Goal: Navigation & Orientation: Find specific page/section

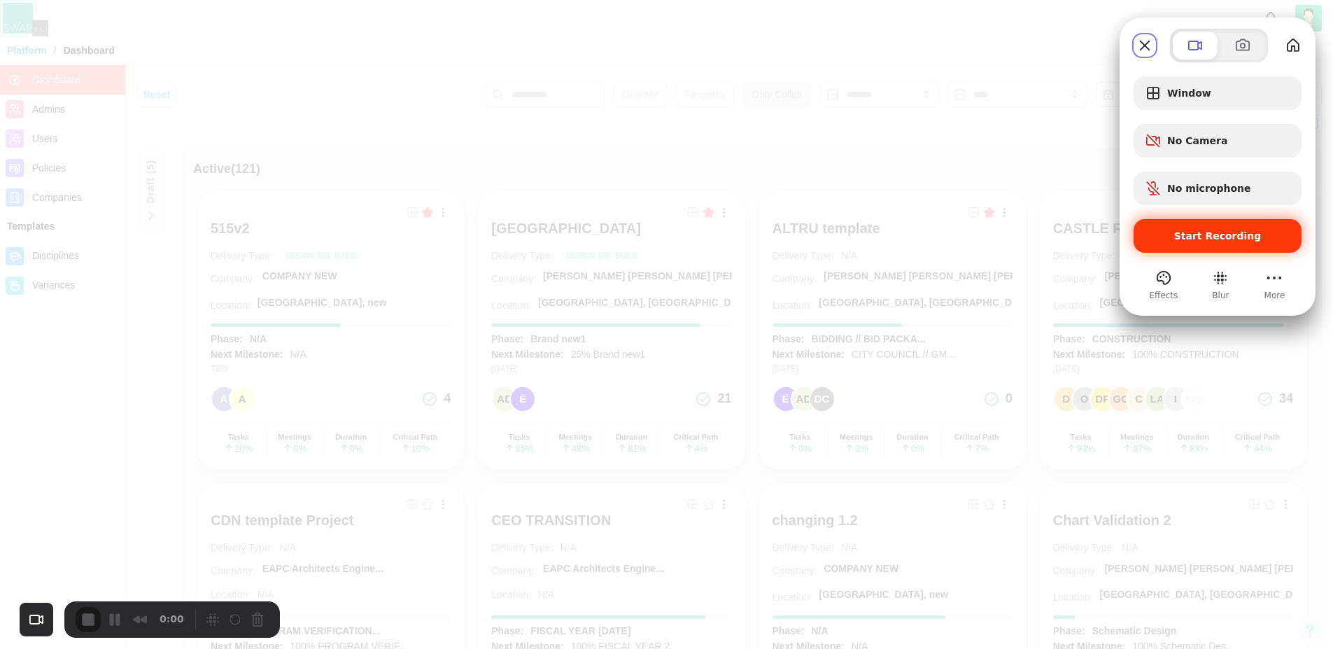
click at [1209, 240] on span "Start Recording" at bounding box center [1217, 235] width 87 height 11
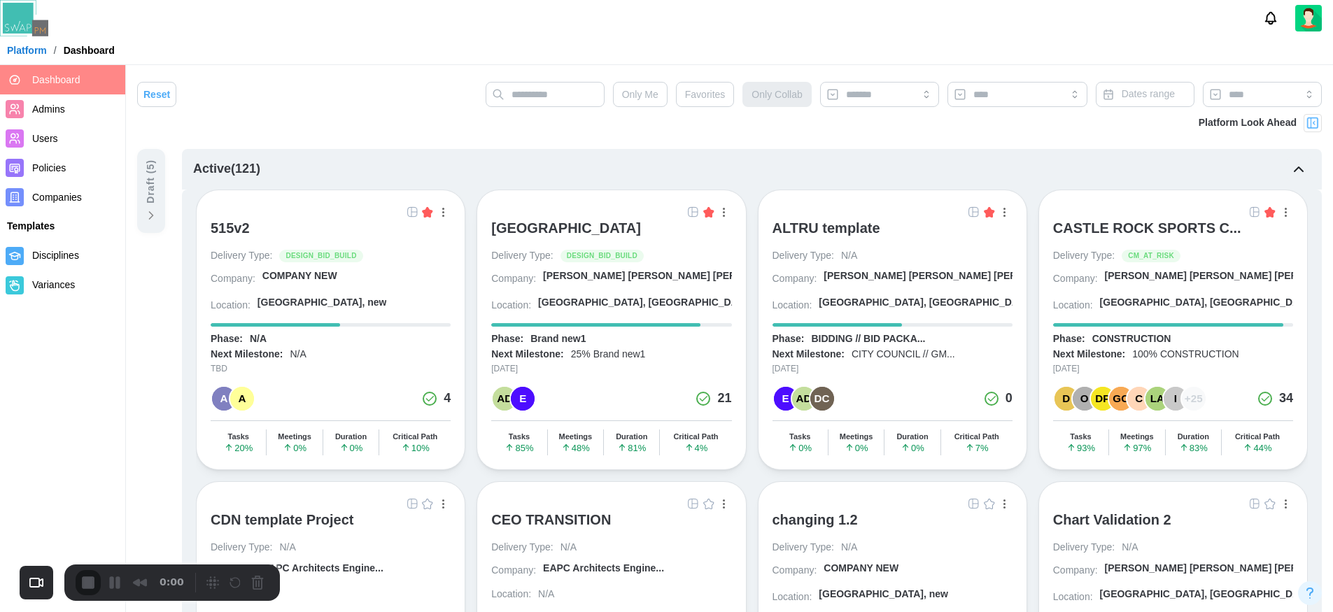
click at [50, 111] on span "Admins" at bounding box center [48, 109] width 33 height 11
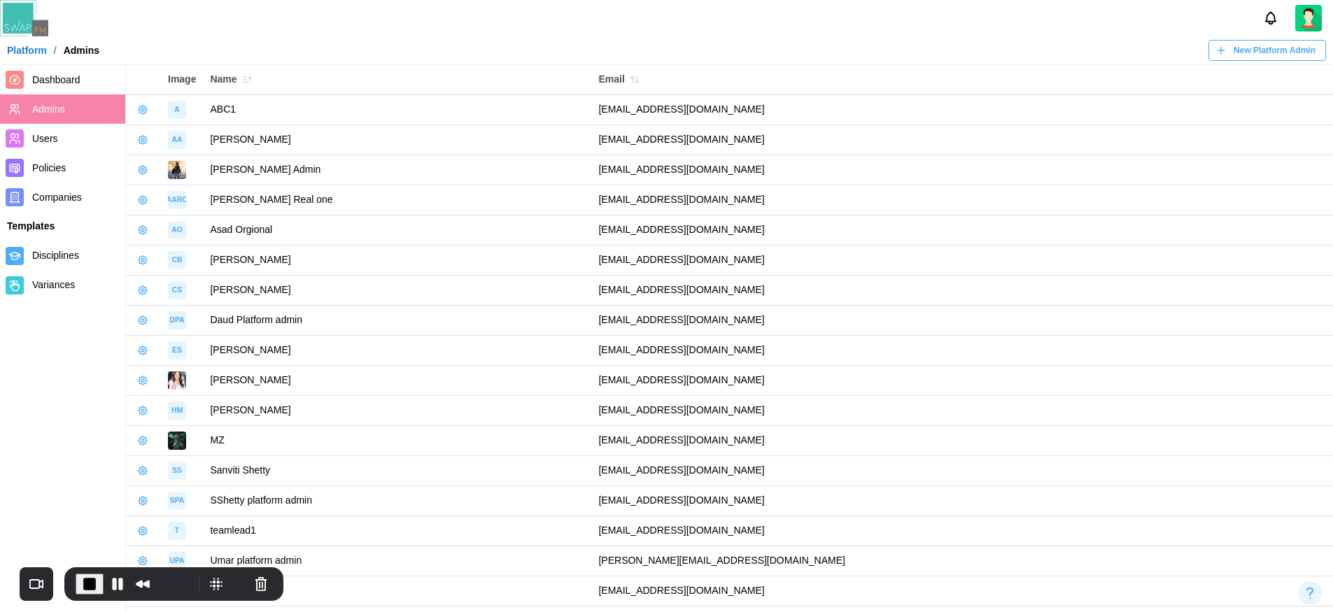
click at [59, 82] on span "Dashboard" at bounding box center [56, 79] width 48 height 11
click at [114, 586] on button "Pause Recording" at bounding box center [117, 584] width 22 height 22
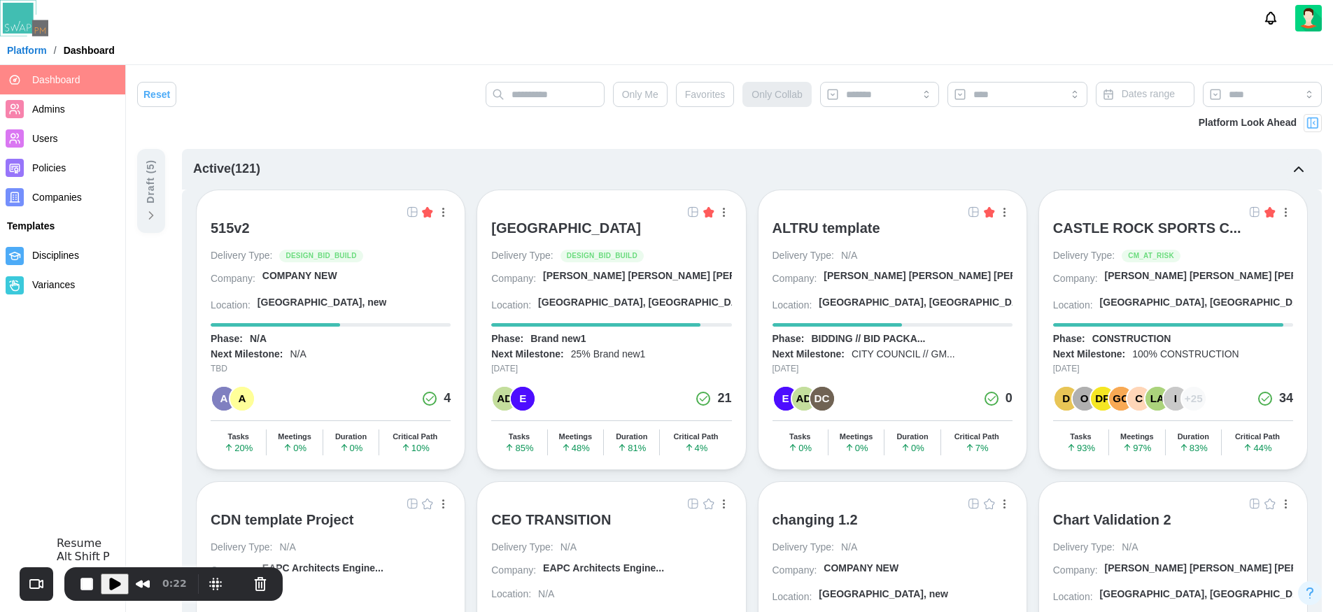
click at [114, 586] on span "Play Recording" at bounding box center [114, 584] width 17 height 17
click at [705, 92] on span "Favorites" at bounding box center [705, 95] width 41 height 24
click at [115, 587] on button "Pause Recording" at bounding box center [117, 584] width 22 height 22
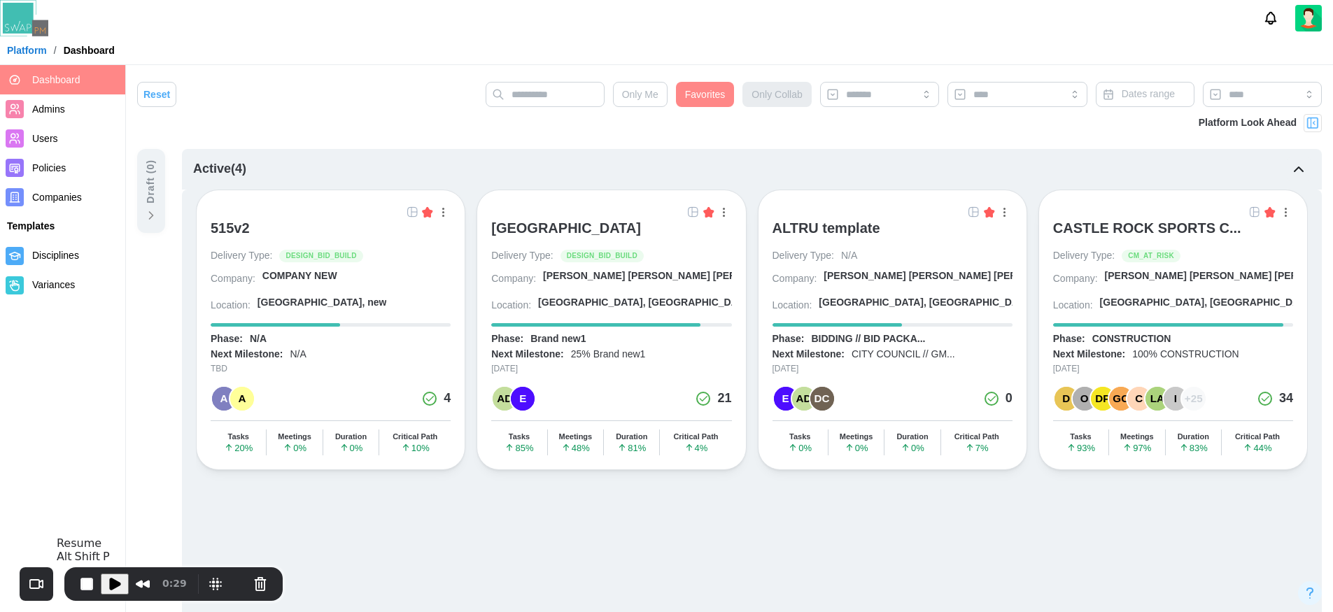
click at [115, 587] on span "Play Recording" at bounding box center [114, 584] width 17 height 17
click at [707, 105] on span "Favorites" at bounding box center [705, 95] width 41 height 24
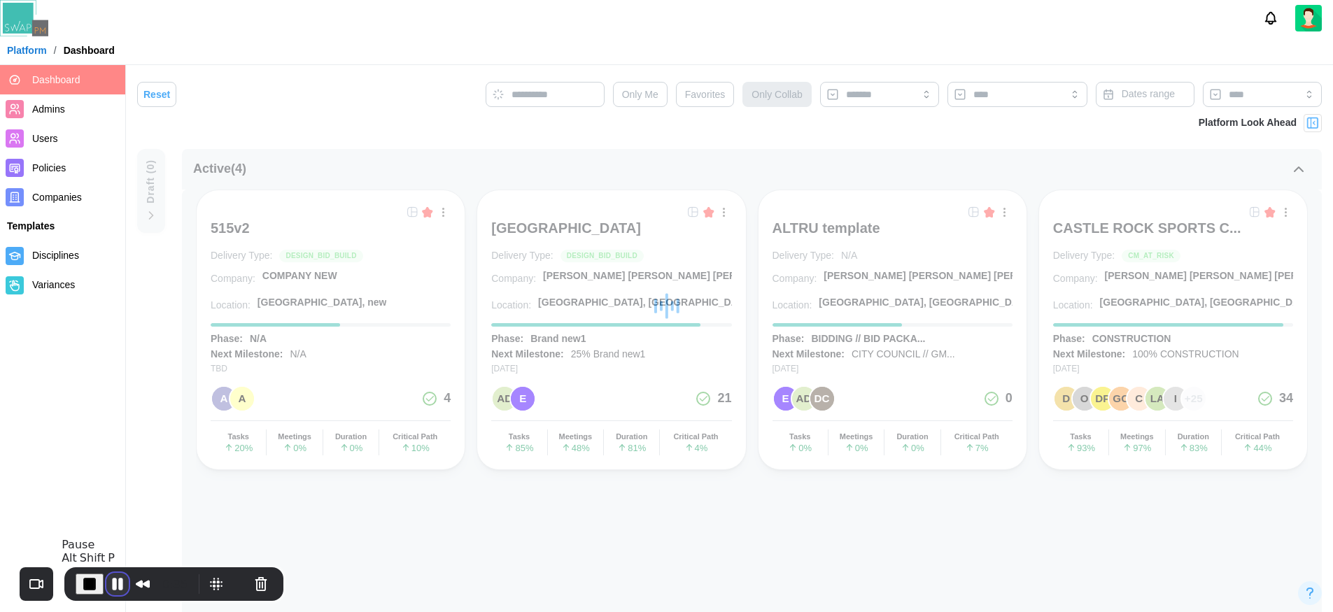
click at [112, 583] on button "Pause Recording" at bounding box center [117, 584] width 22 height 22
click at [112, 583] on span "Play Recording" at bounding box center [114, 584] width 17 height 17
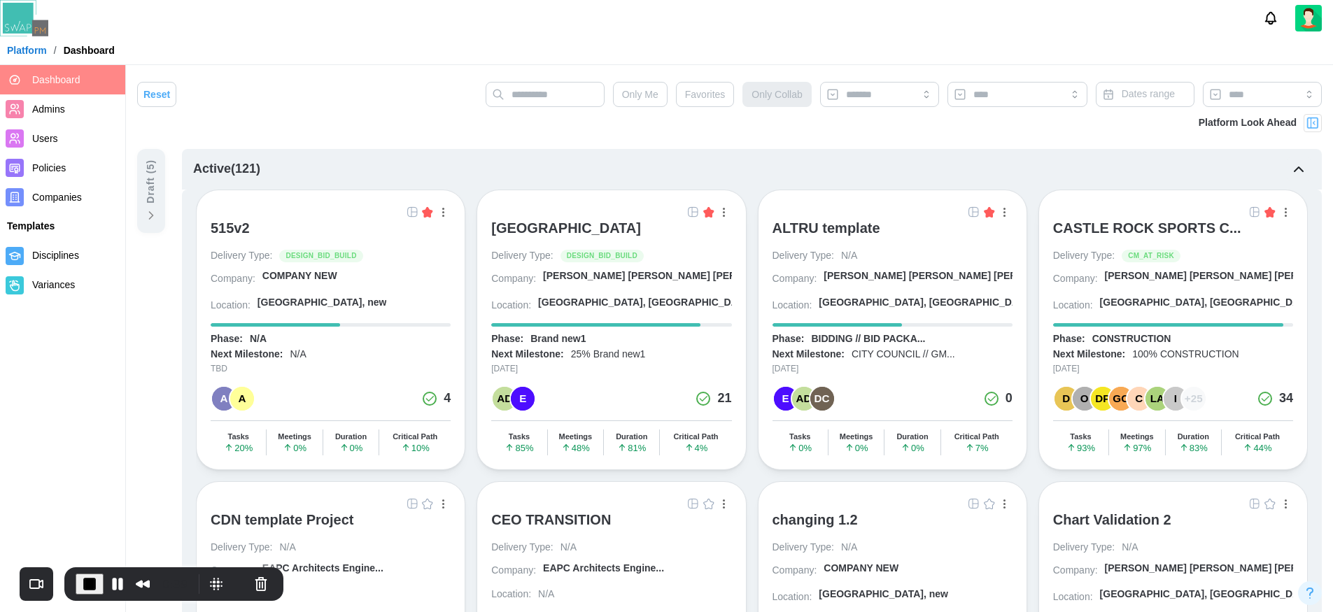
click at [240, 167] on div "Active ( 121 )" at bounding box center [226, 170] width 67 height 20
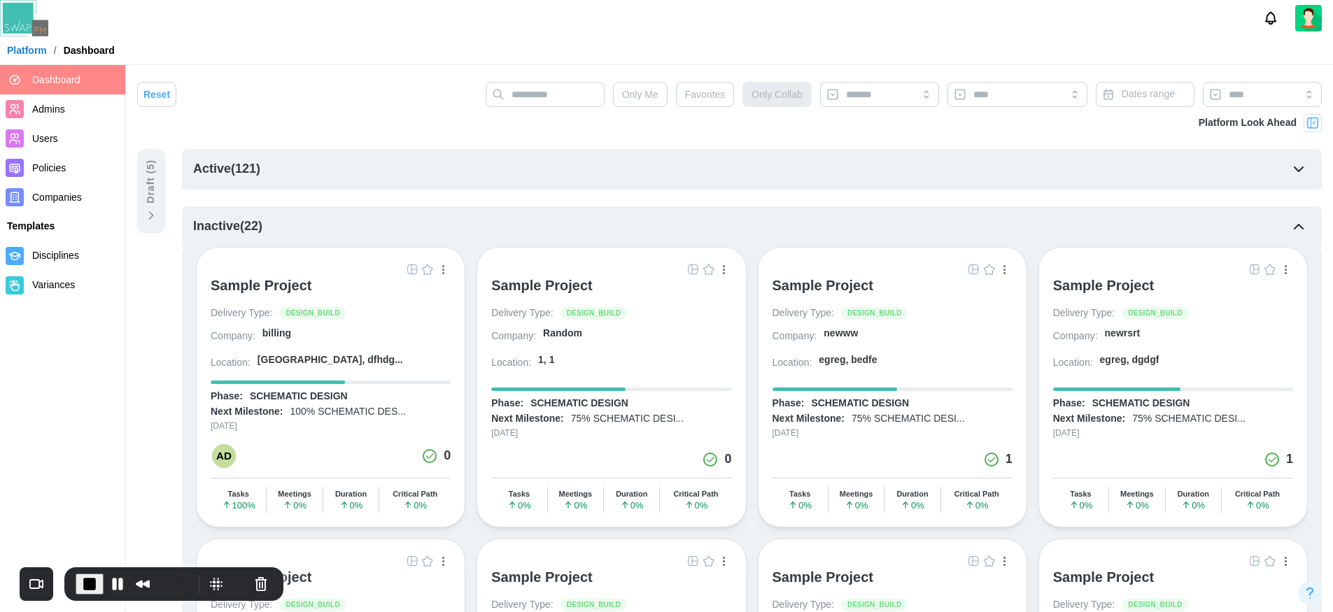
click at [248, 229] on div "Inactive ( 22 )" at bounding box center [227, 227] width 69 height 20
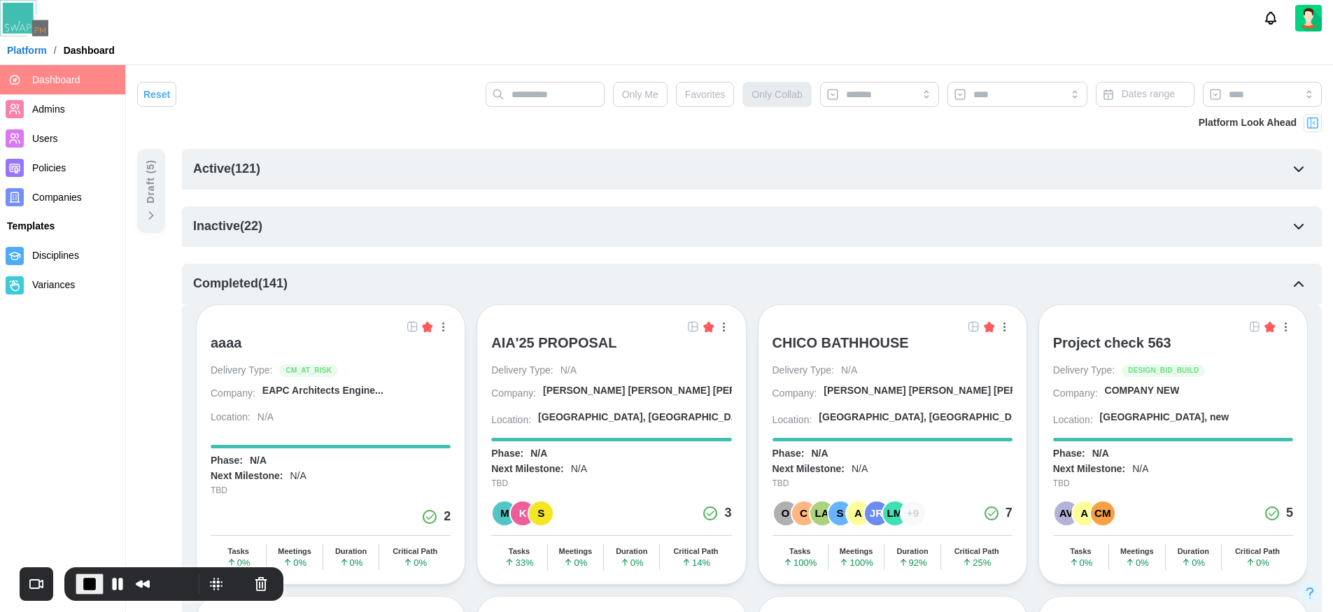
click at [264, 285] on div "Completed ( 141 )" at bounding box center [240, 284] width 94 height 20
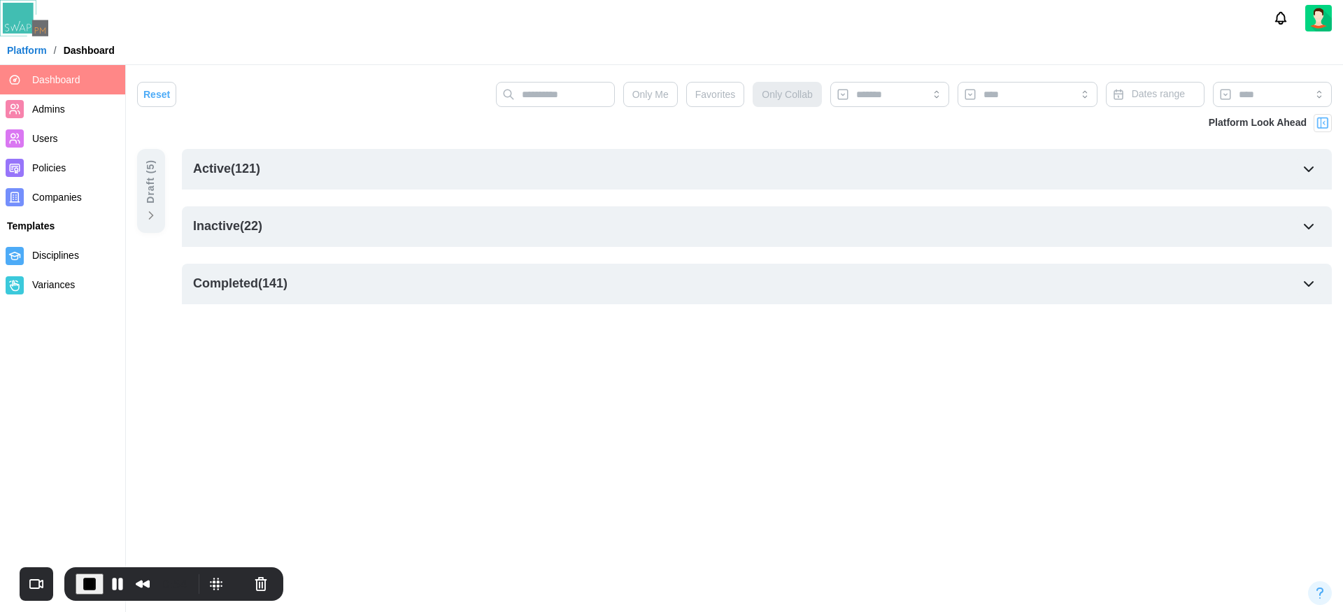
click at [146, 206] on div "Draft ( 5 )" at bounding box center [151, 191] width 28 height 84
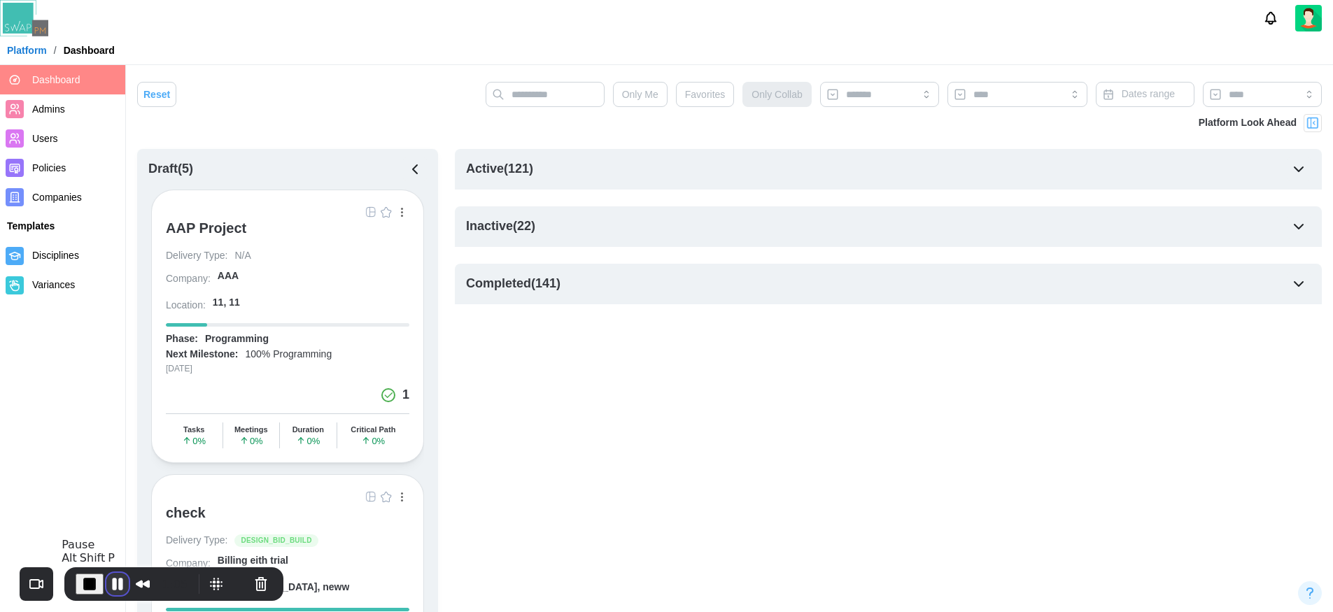
click at [112, 586] on button "Pause Recording" at bounding box center [117, 584] width 22 height 22
click at [675, 164] on div "Active ( 121 )" at bounding box center [888, 169] width 867 height 41
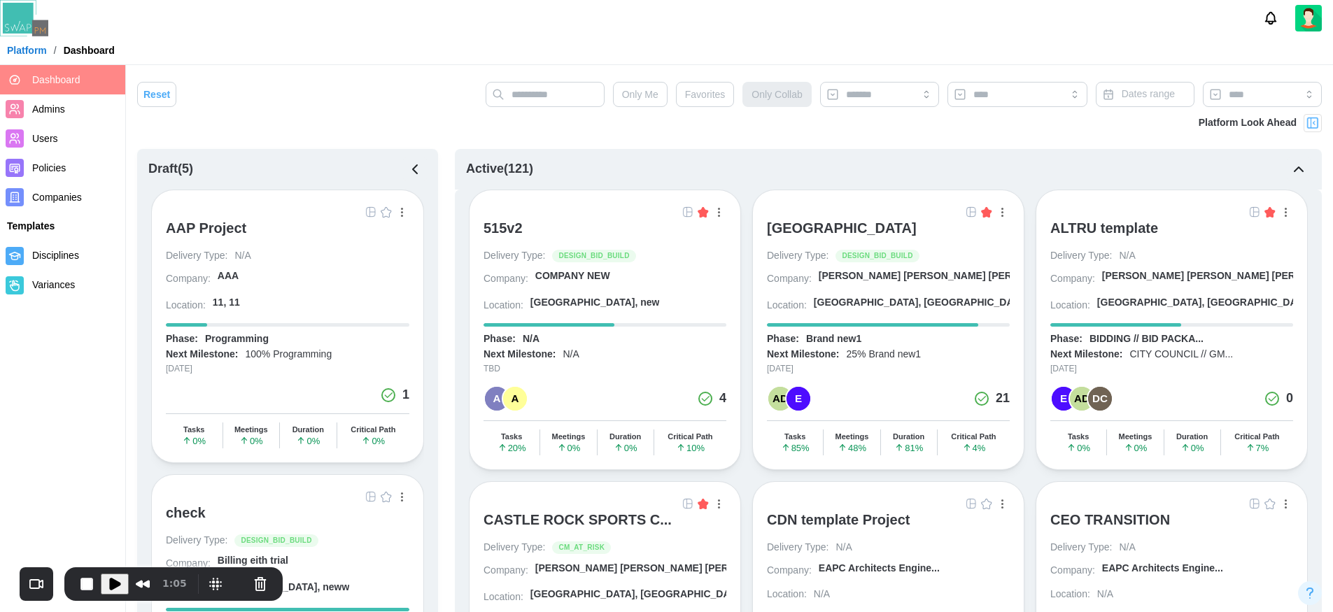
scroll to position [434, 0]
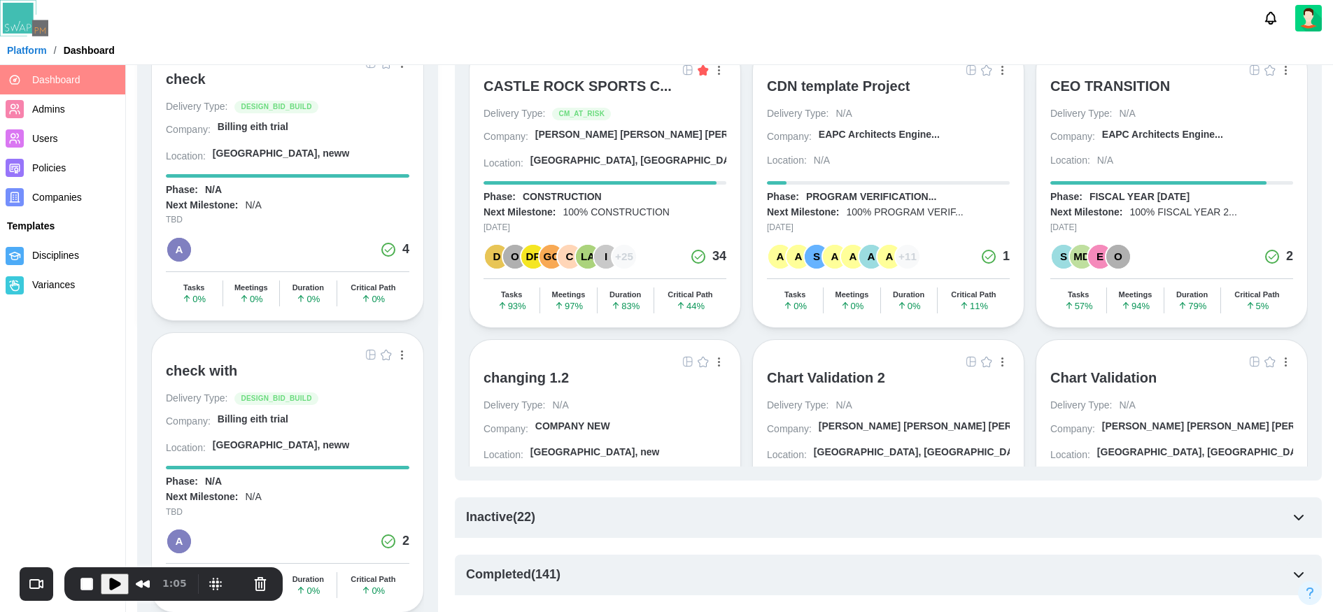
click at [586, 516] on div "Inactive ( 22 )" at bounding box center [888, 517] width 867 height 41
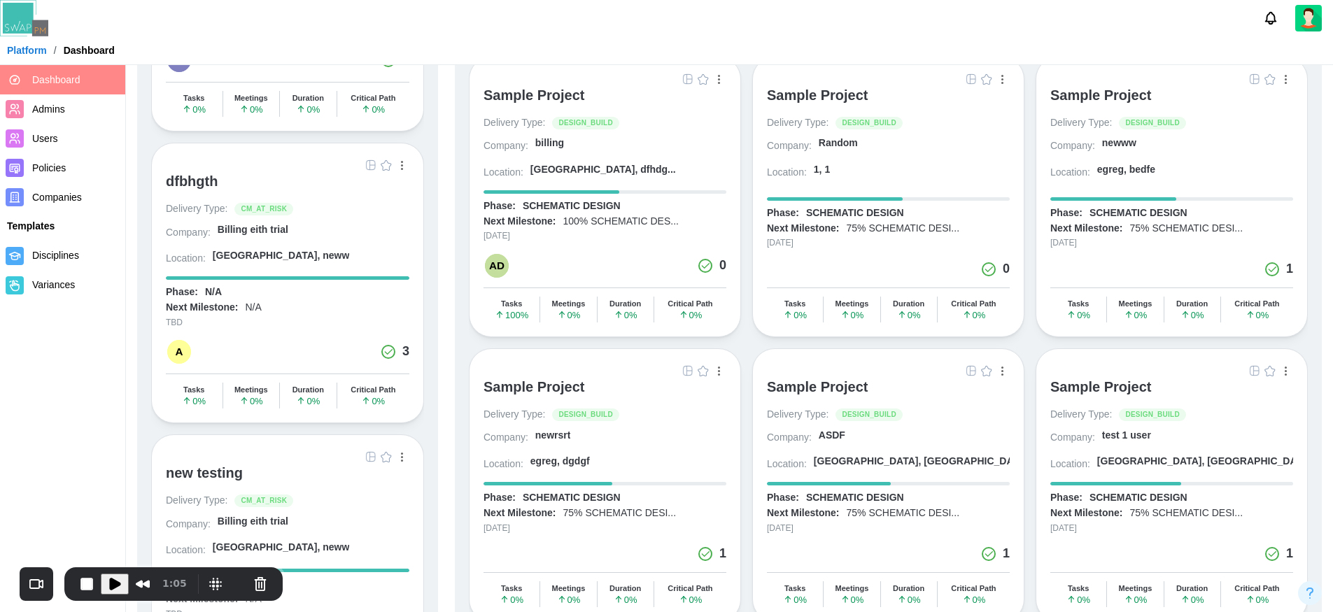
scroll to position [1159, 0]
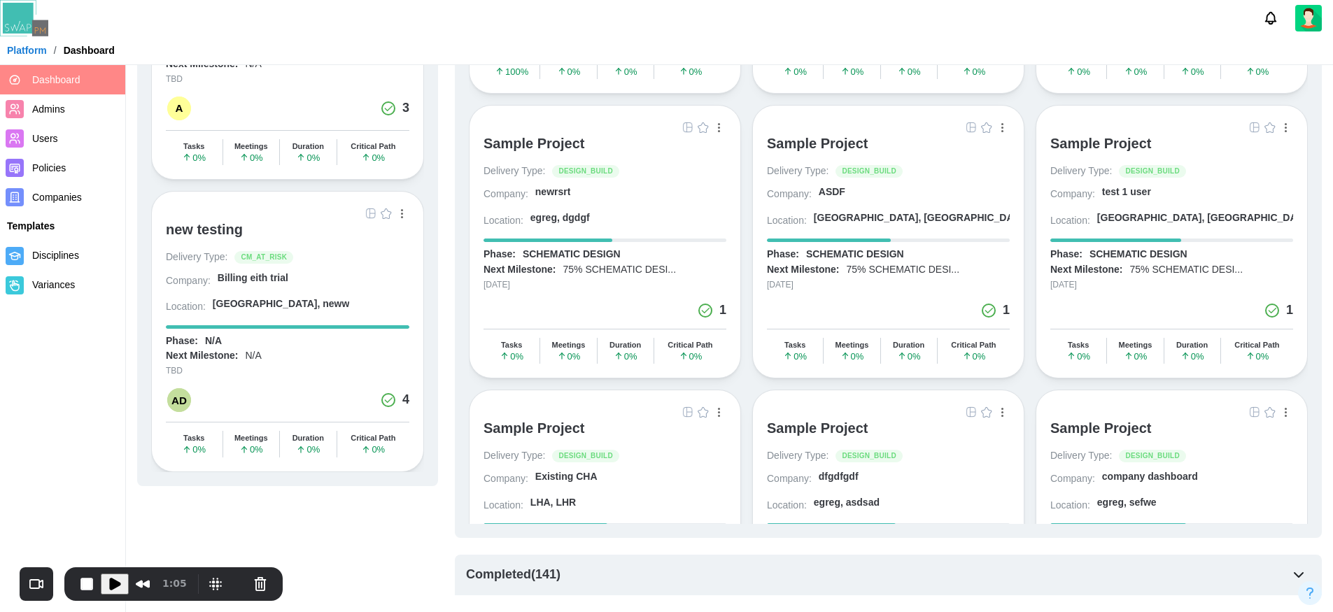
click at [580, 570] on div "Completed ( 141 )" at bounding box center [888, 575] width 867 height 41
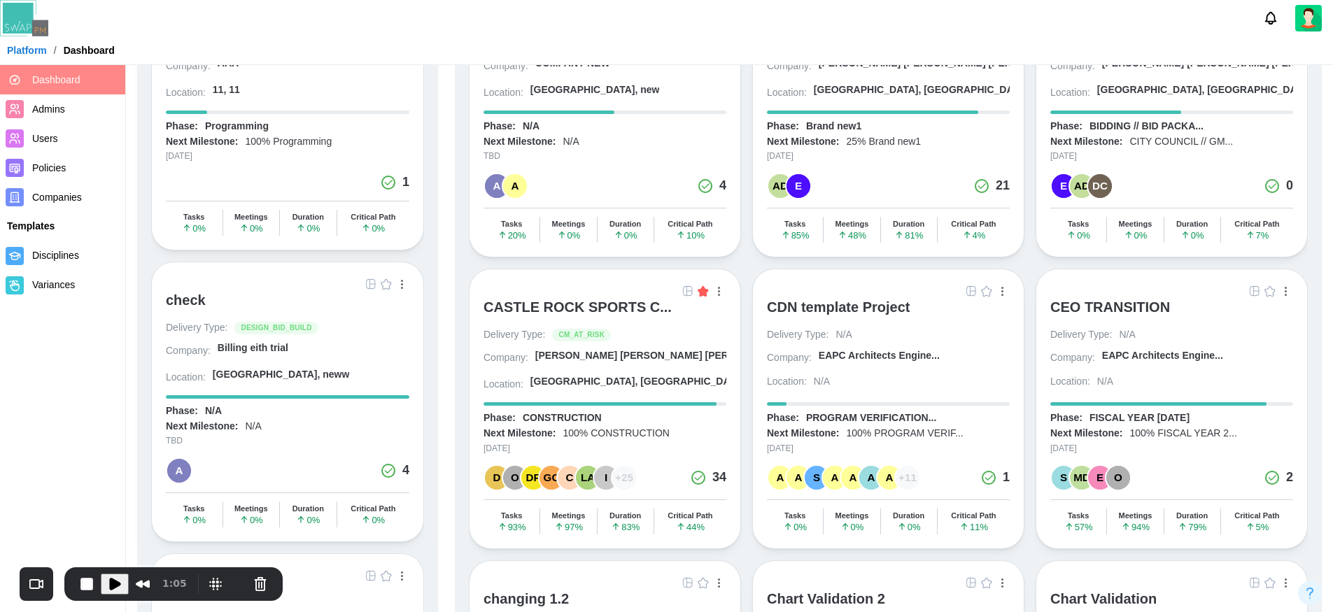
scroll to position [0, 0]
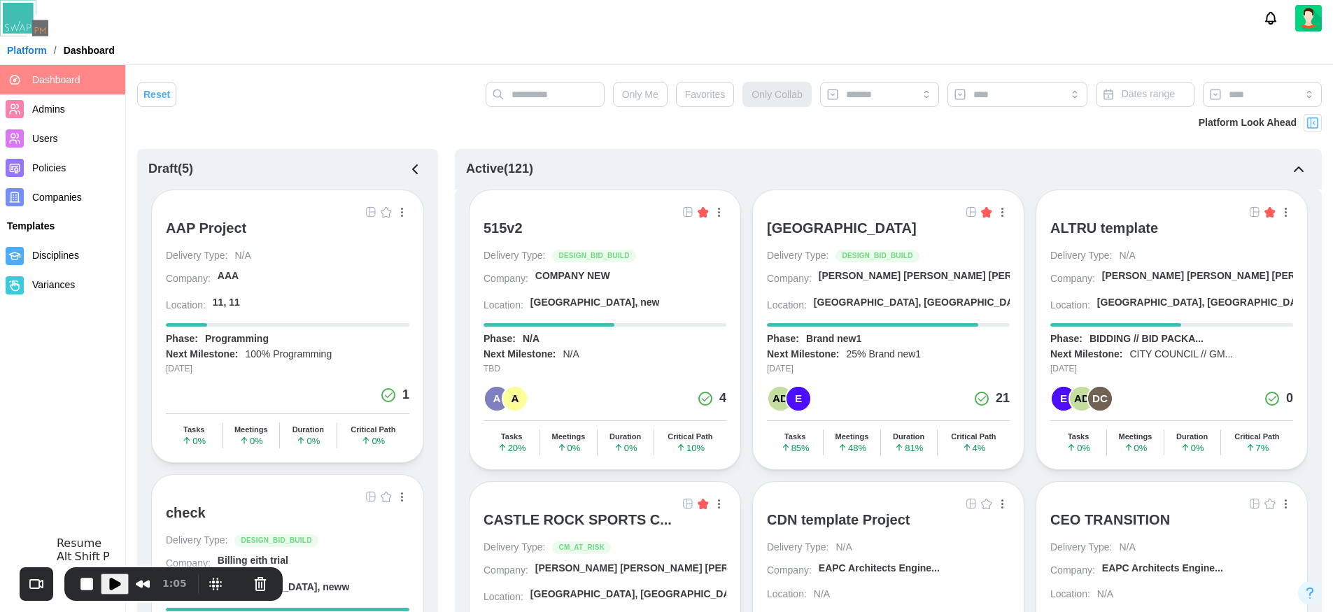
click at [113, 588] on span "Play Recording" at bounding box center [114, 584] width 17 height 17
click at [398, 211] on button "button" at bounding box center [401, 211] width 15 height 15
click at [343, 239] on div "View Project" at bounding box center [353, 241] width 88 height 11
click at [115, 580] on button "Pause Recording" at bounding box center [117, 584] width 22 height 22
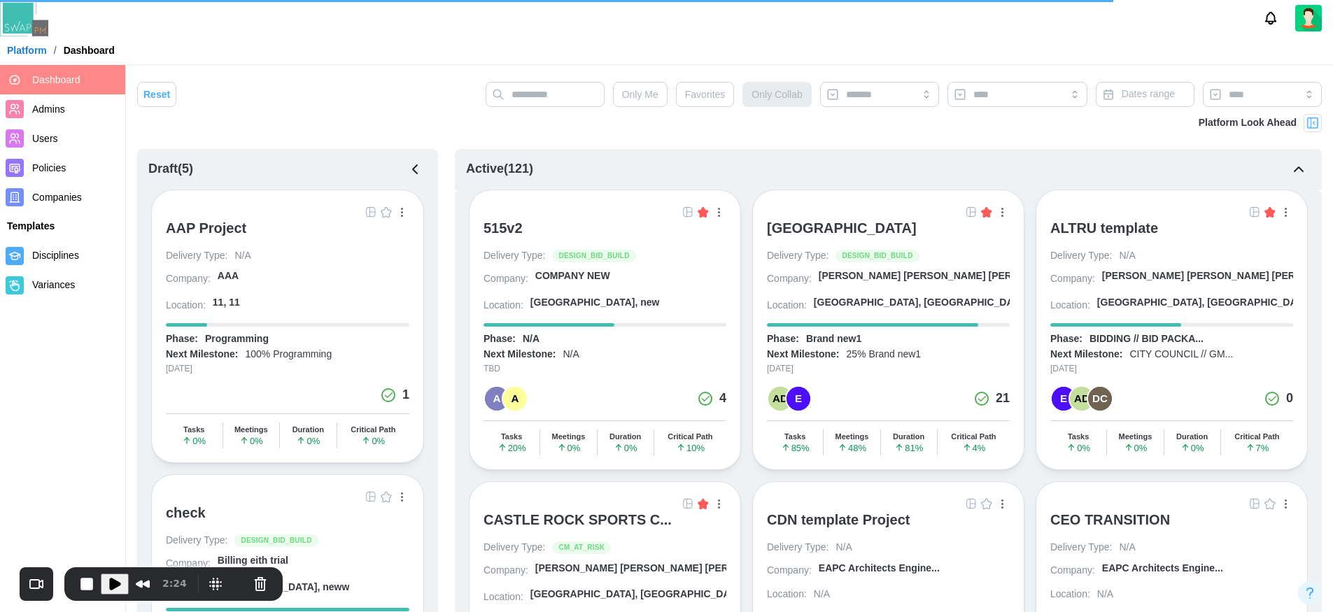
click at [721, 214] on button "button" at bounding box center [718, 211] width 15 height 15
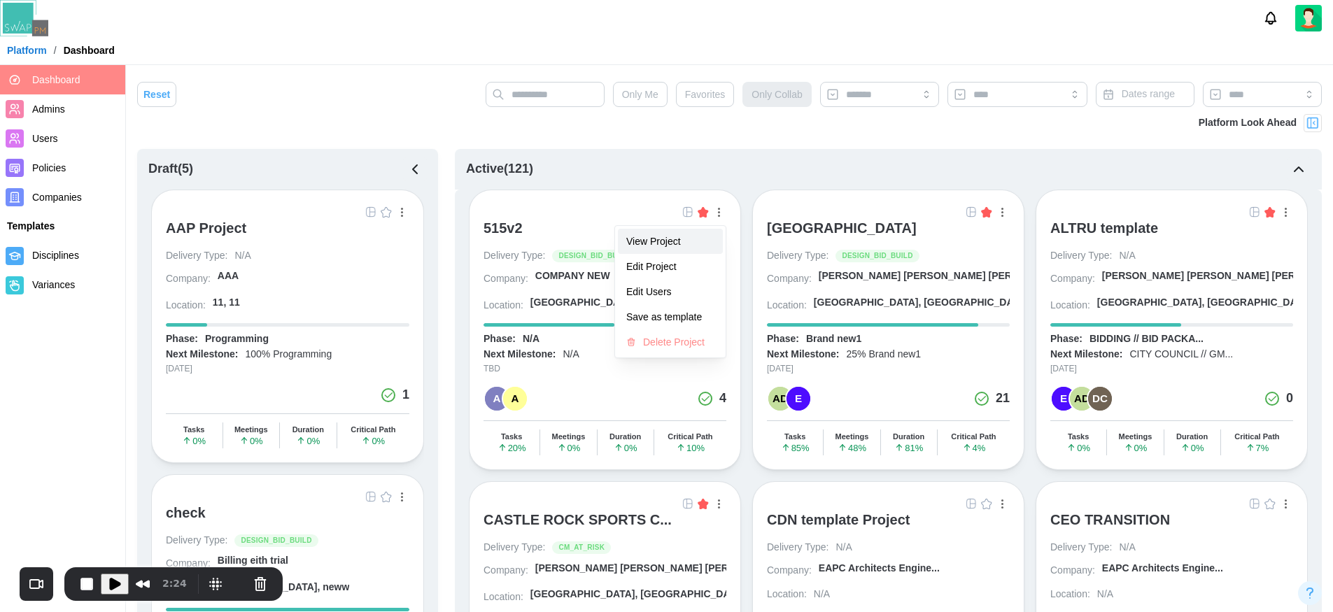
click at [670, 241] on div "View Project" at bounding box center [670, 241] width 88 height 11
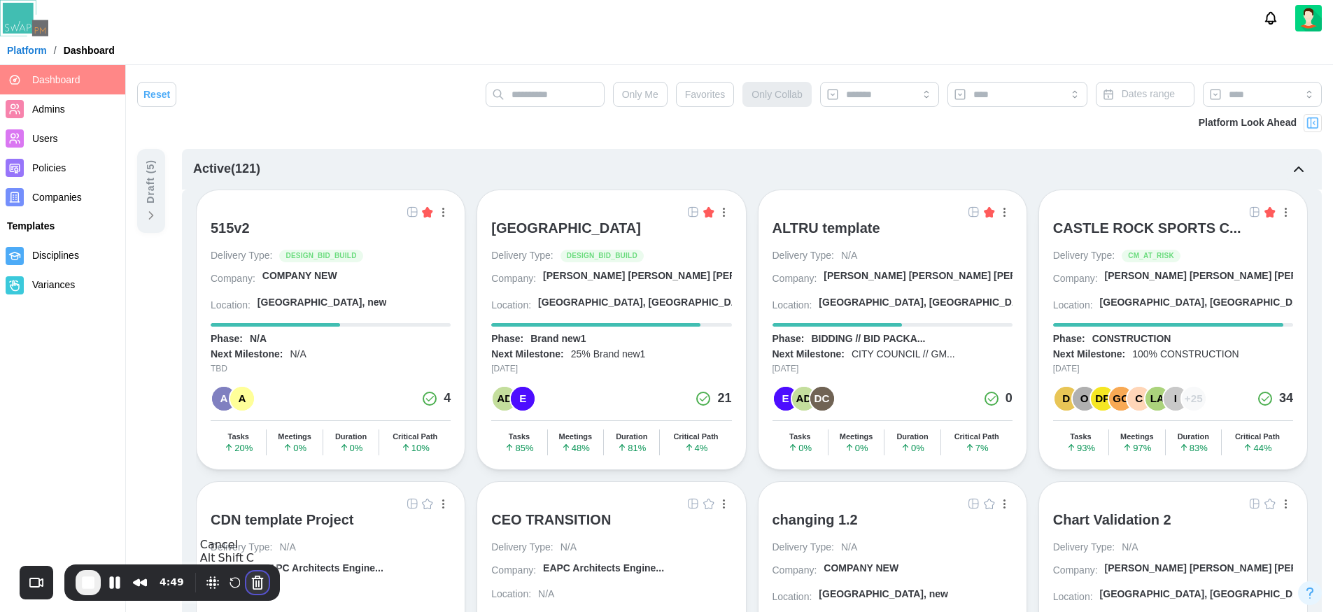
click at [255, 585] on button "Cancel Recording" at bounding box center [257, 583] width 22 height 22
click at [149, 209] on icon at bounding box center [151, 216] width 14 height 14
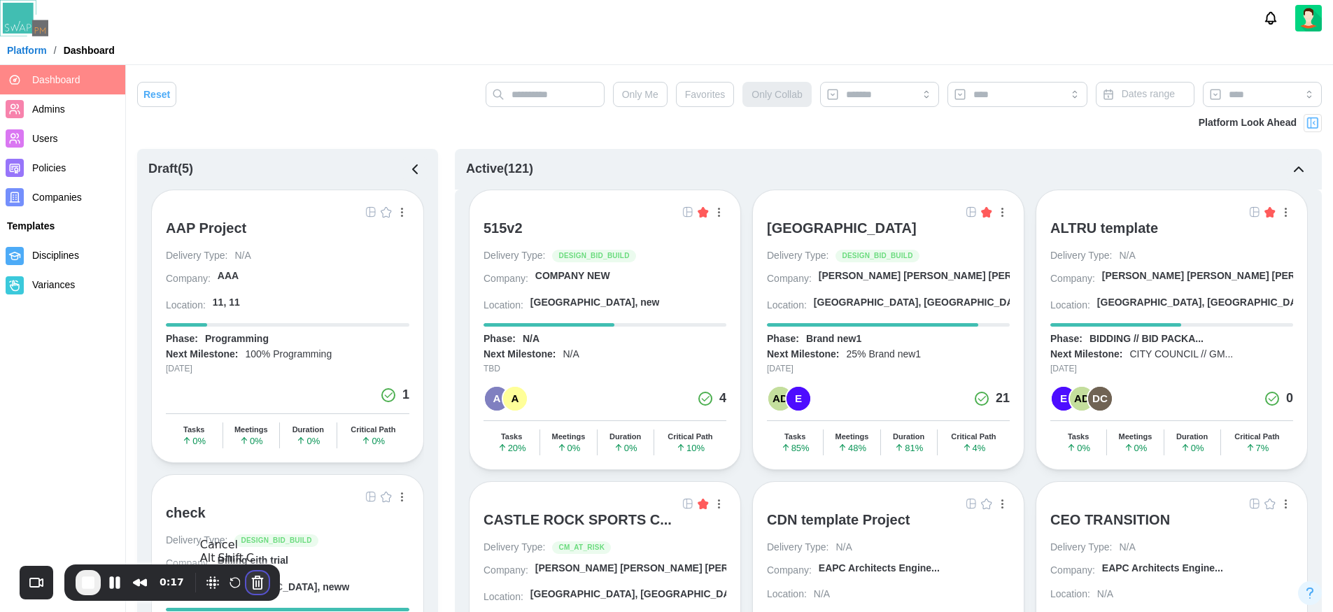
click at [257, 588] on button "Cancel Recording" at bounding box center [257, 583] width 22 height 22
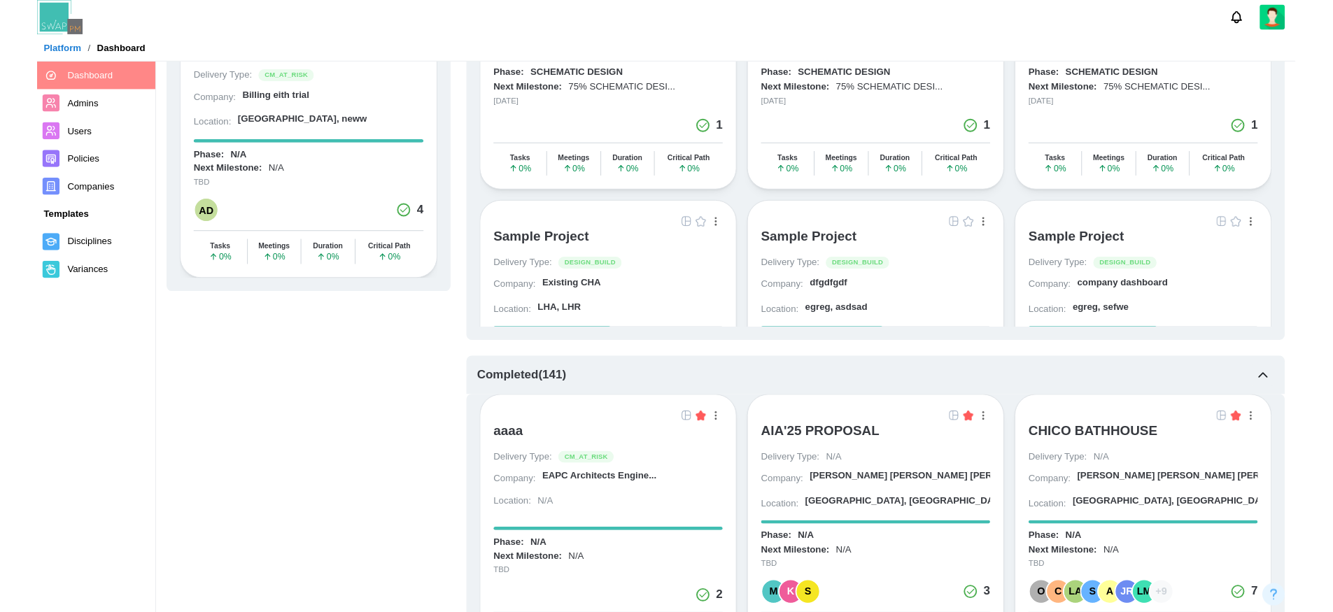
scroll to position [1340, 0]
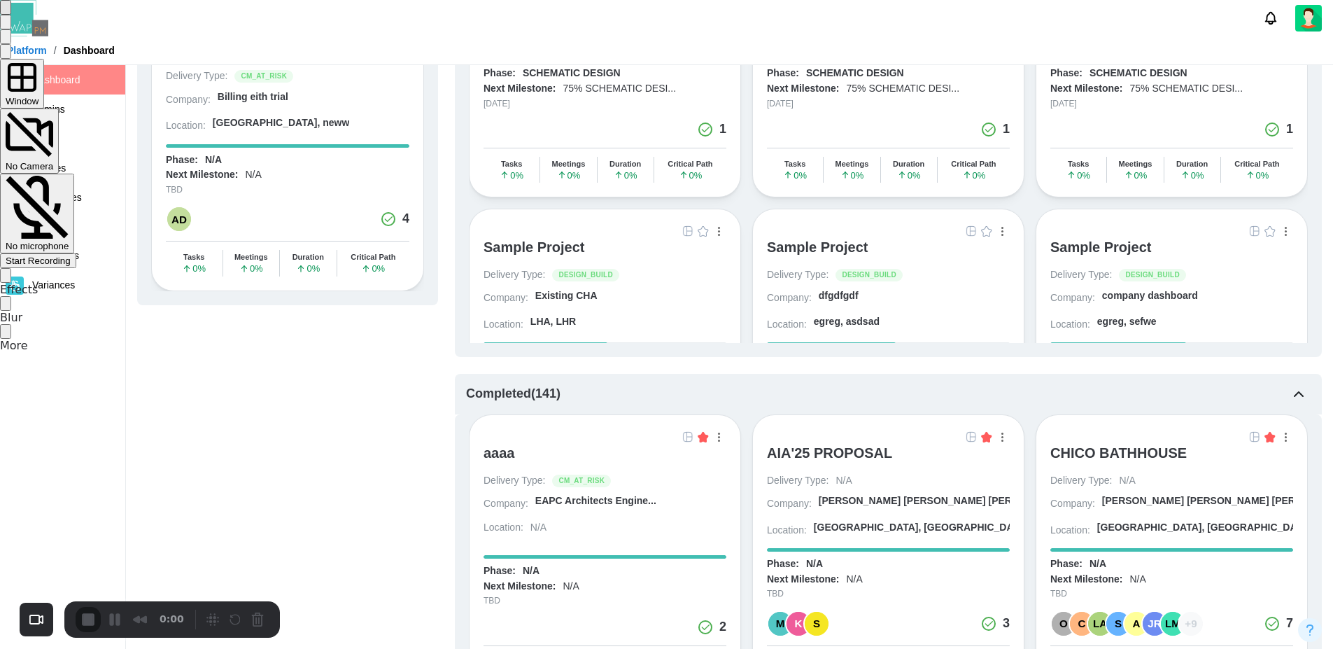
click at [71, 255] on span "Start Recording" at bounding box center [38, 260] width 65 height 10
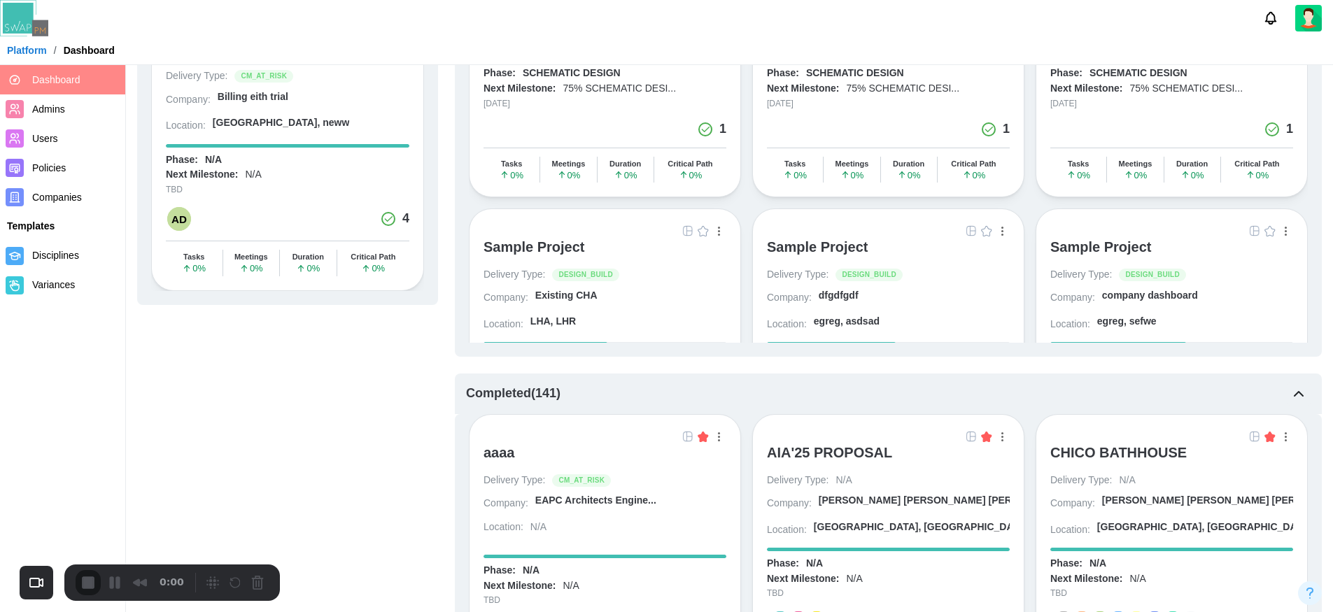
click at [663, 612] on div at bounding box center [666, 612] width 1333 height 0
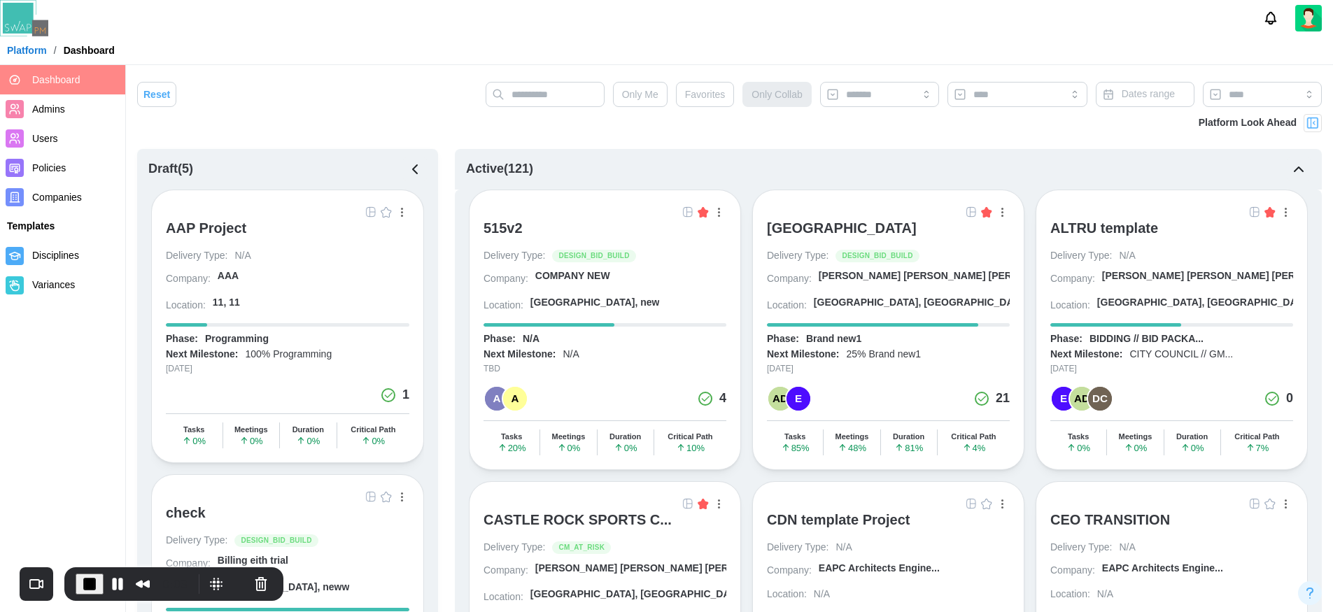
click at [413, 167] on icon "button" at bounding box center [415, 169] width 17 height 17
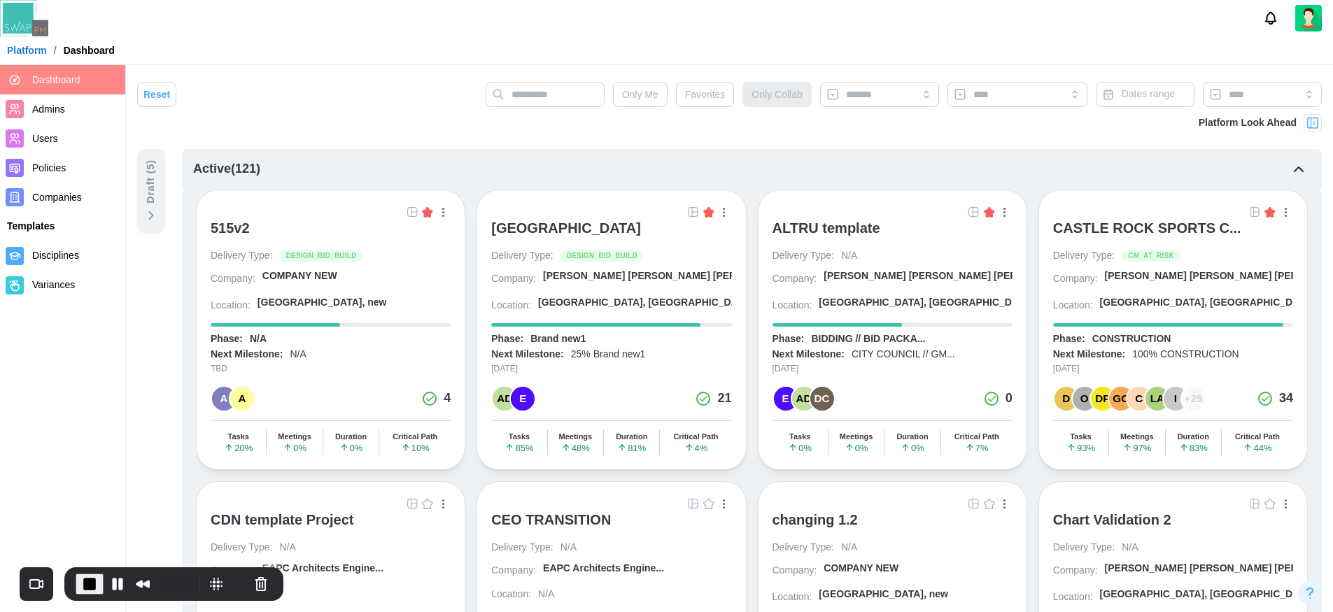
click at [150, 197] on div "Draft ( 5 )" at bounding box center [150, 182] width 15 height 44
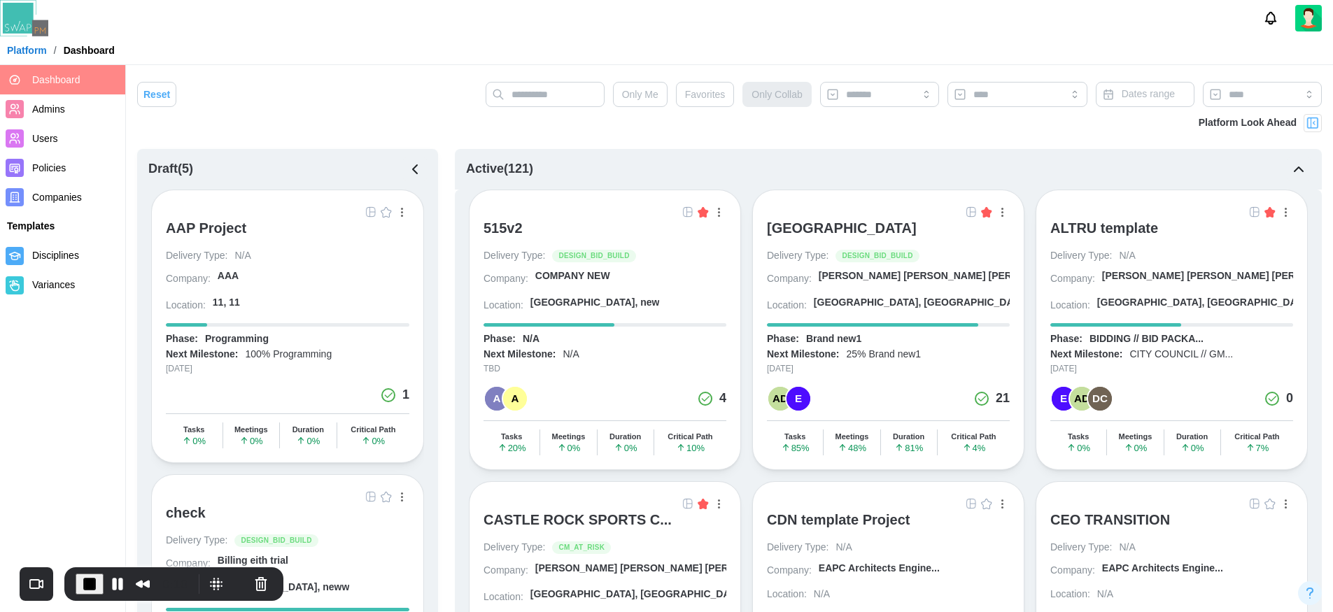
click at [579, 172] on div "Active ( 121 )" at bounding box center [888, 169] width 867 height 41
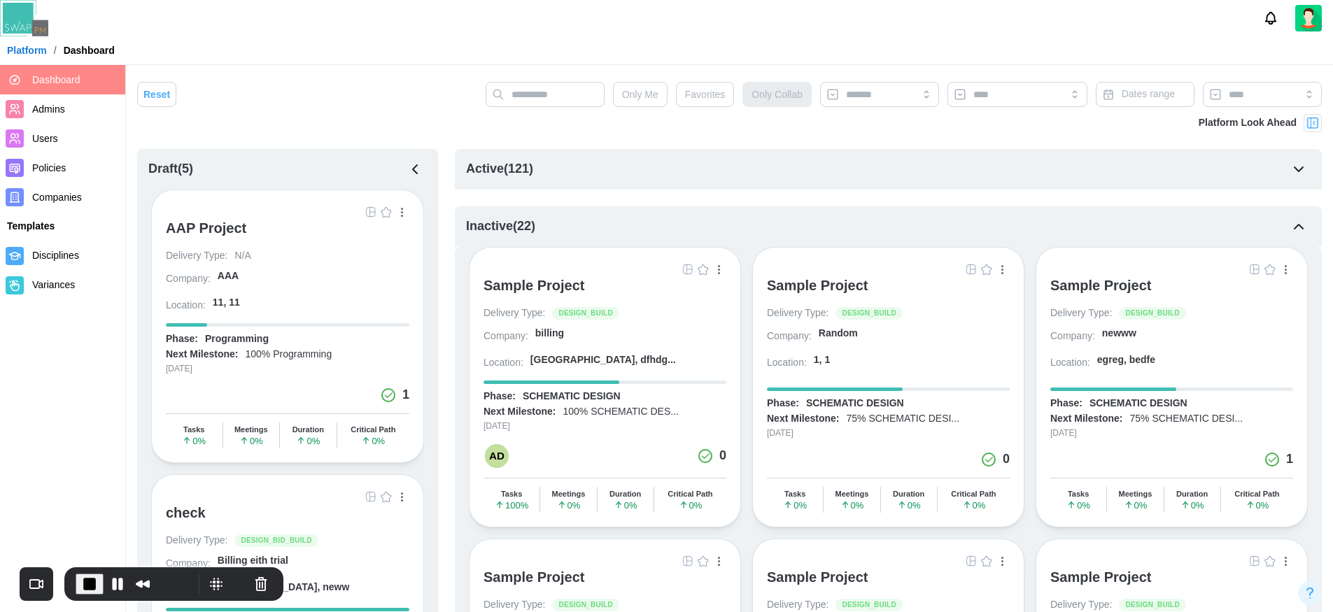
click at [587, 237] on div "Inactive ( 22 )" at bounding box center [888, 226] width 867 height 41
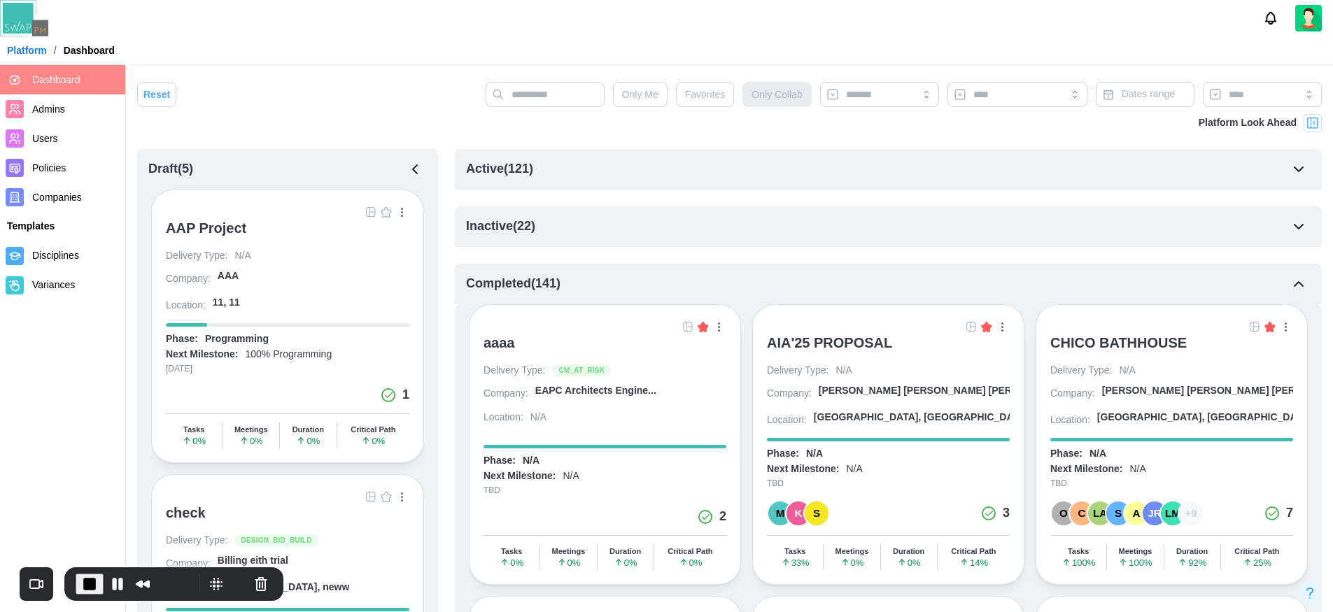
click at [593, 286] on div "Completed ( 141 )" at bounding box center [888, 284] width 867 height 41
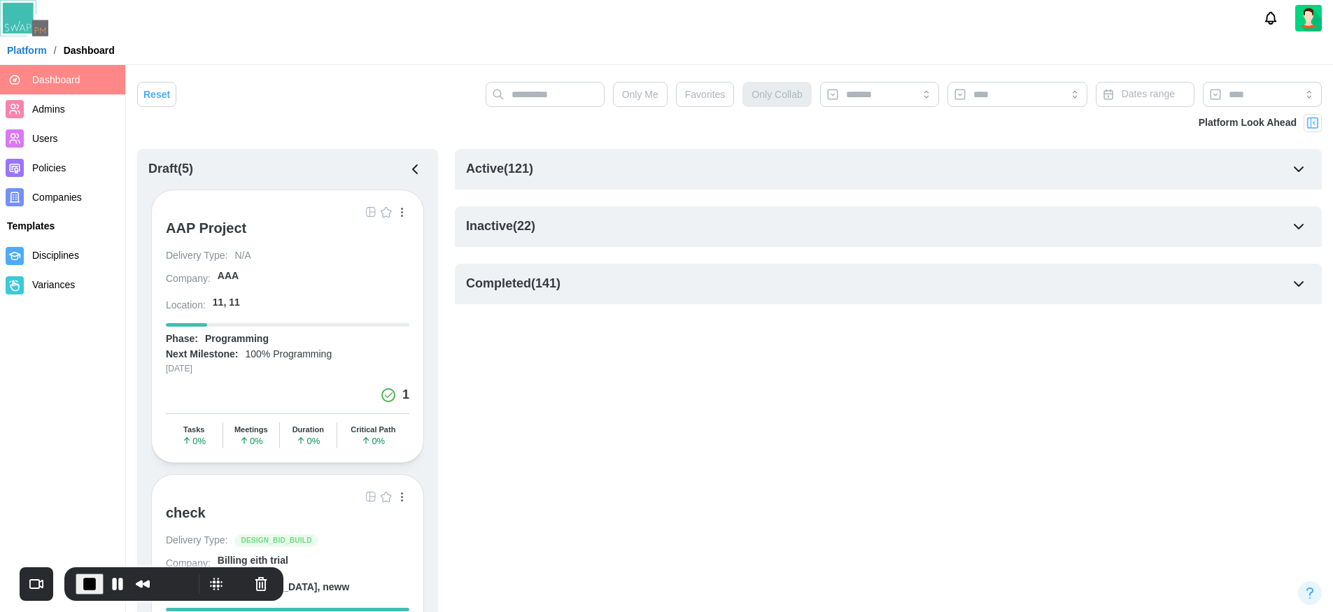
click at [651, 171] on div "Active ( 121 )" at bounding box center [888, 169] width 867 height 41
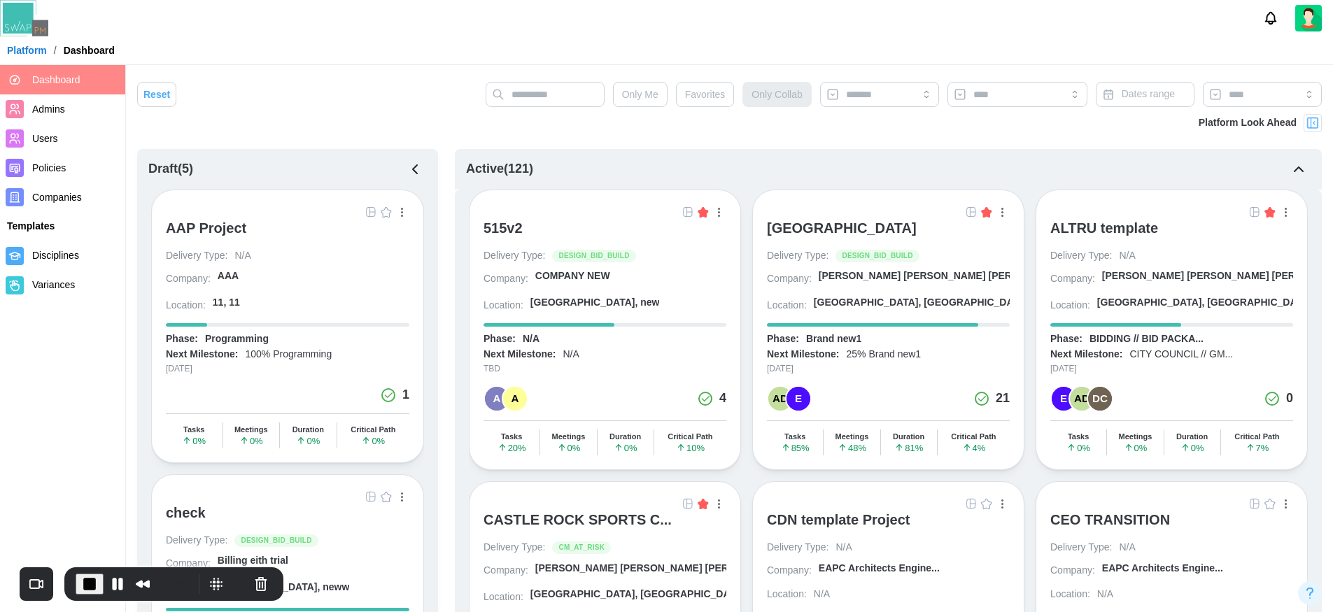
click at [421, 167] on icon "button" at bounding box center [415, 169] width 17 height 17
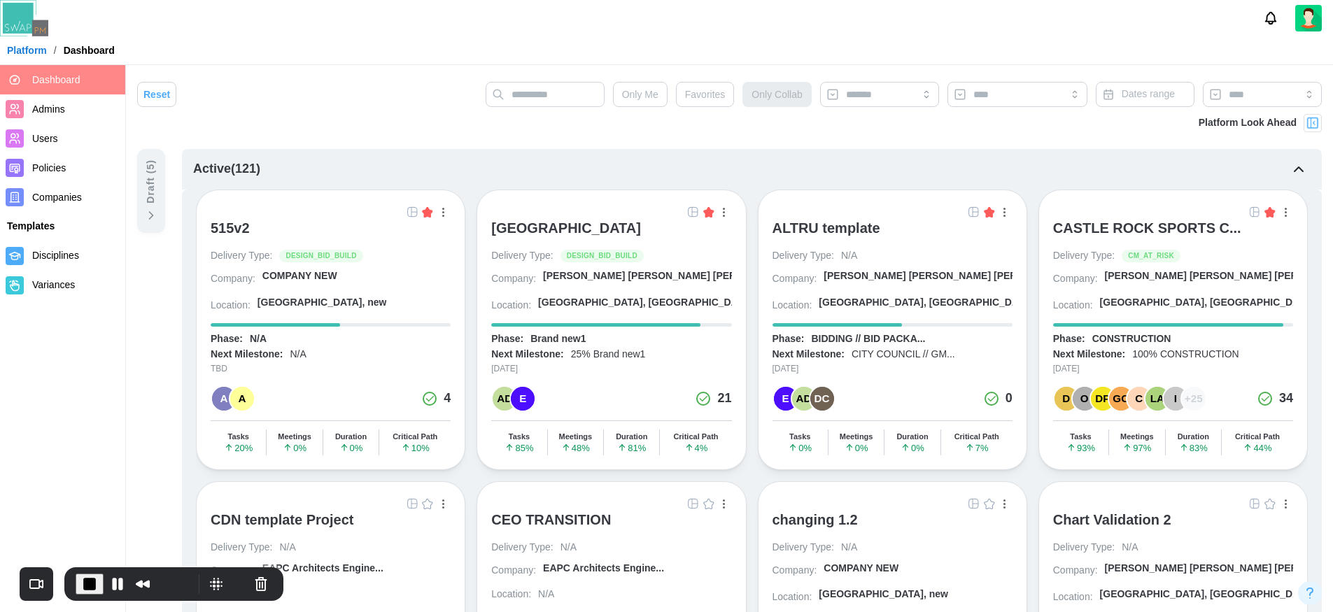
click at [443, 210] on div "button" at bounding box center [443, 212] width 2 height 9
click at [395, 250] on button "View Project" at bounding box center [394, 241] width 105 height 25
click at [118, 591] on button "Pause Recording" at bounding box center [117, 584] width 22 height 22
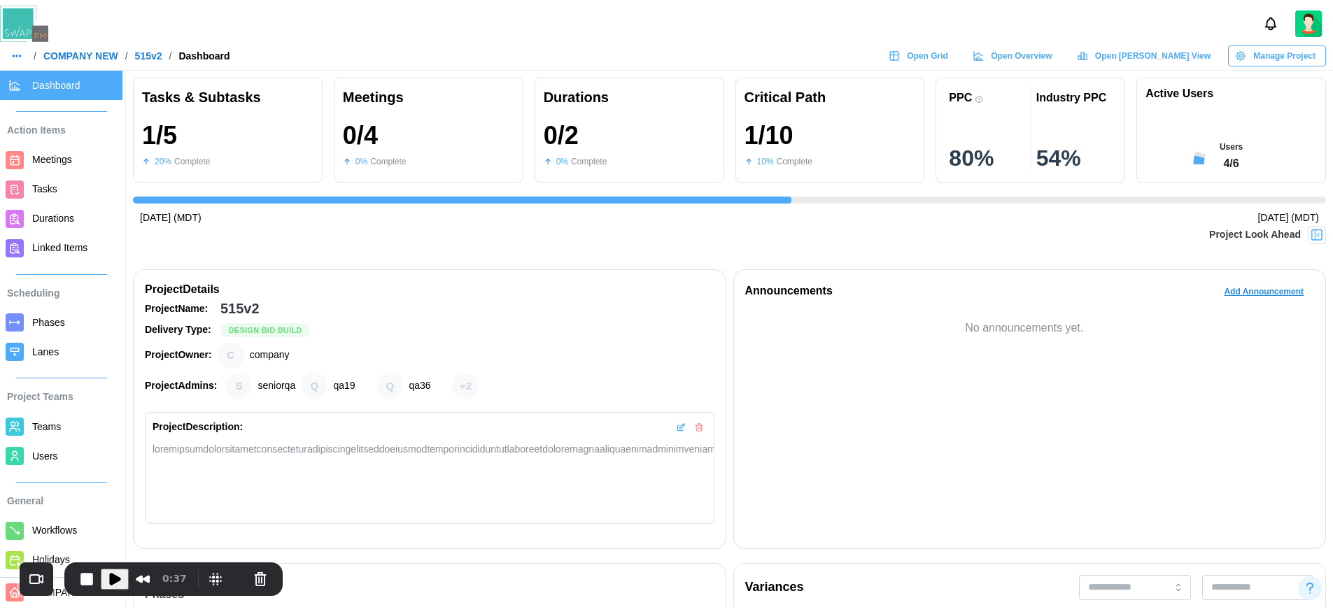
scroll to position [0, 793]
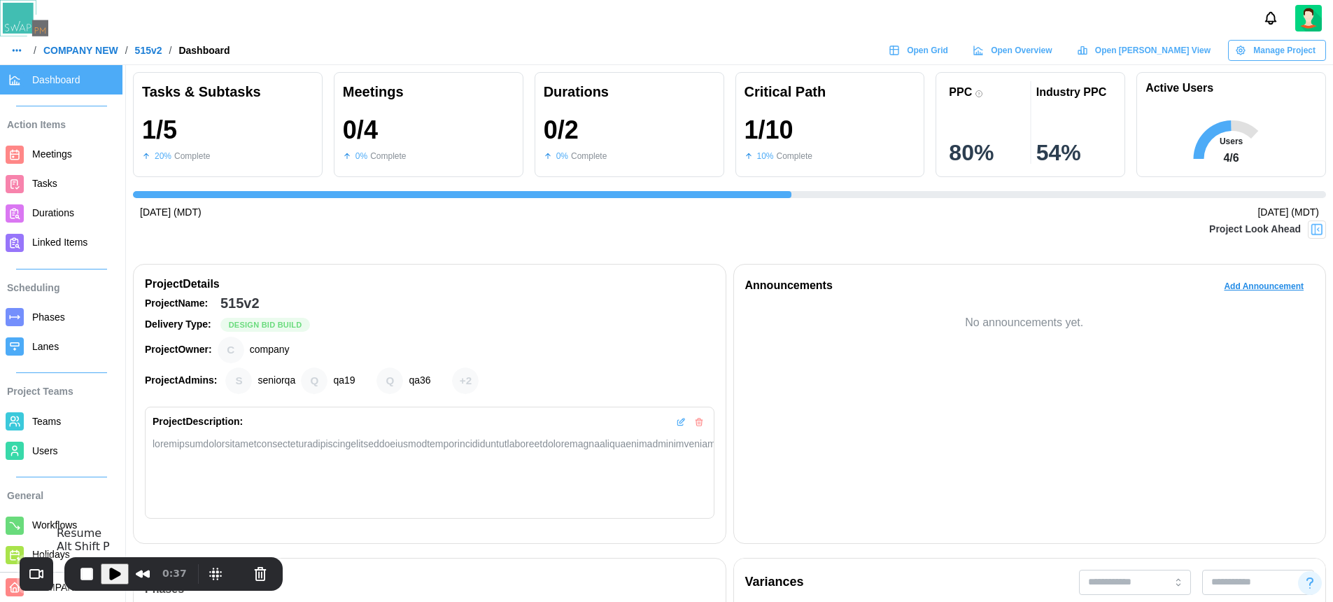
click at [110, 582] on button "Play Recording" at bounding box center [115, 573] width 28 height 21
click at [15, 51] on icon "button" at bounding box center [16, 50] width 11 height 11
click at [43, 82] on div "Dashboard" at bounding box center [44, 80] width 51 height 15
click at [118, 577] on button "Pause Recording" at bounding box center [117, 574] width 22 height 22
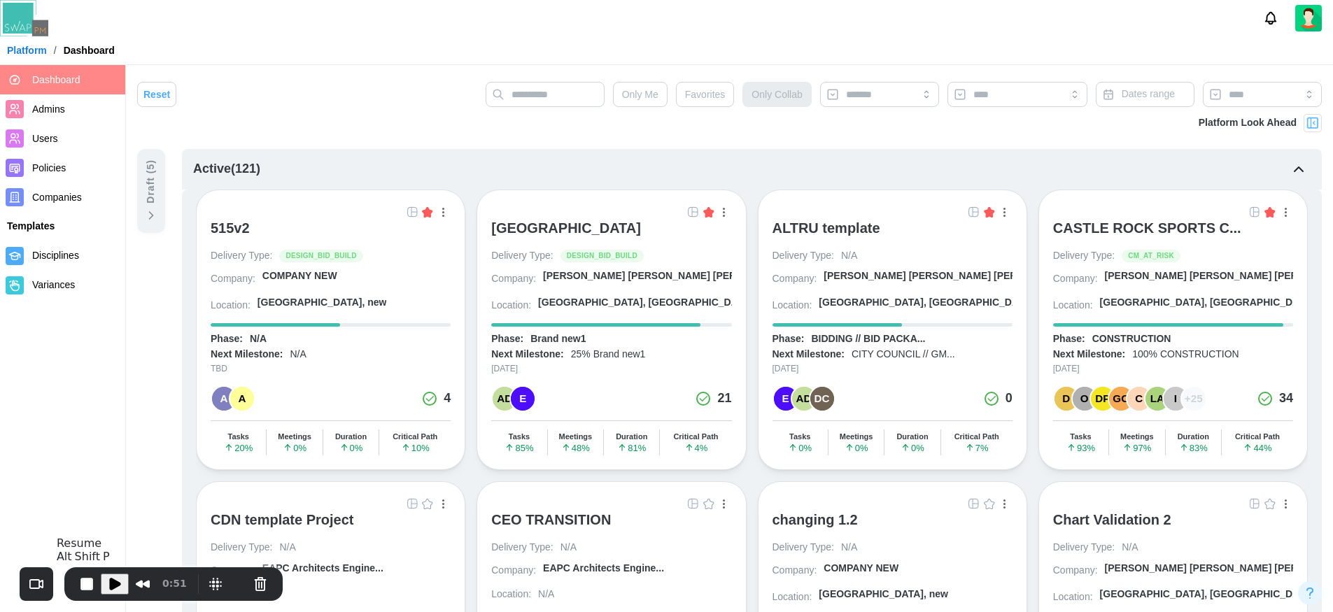
click at [117, 587] on span "Play Recording" at bounding box center [114, 584] width 17 height 17
click at [707, 92] on span "Favorites" at bounding box center [705, 95] width 41 height 24
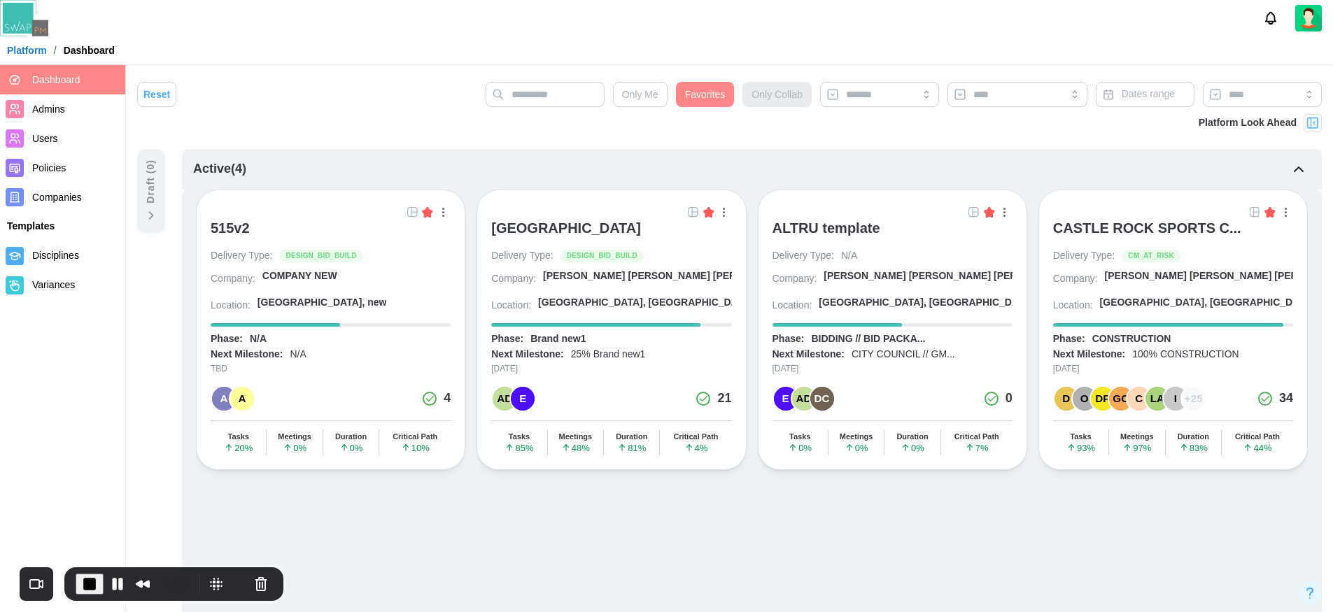
click at [1311, 125] on img at bounding box center [1313, 123] width 14 height 14
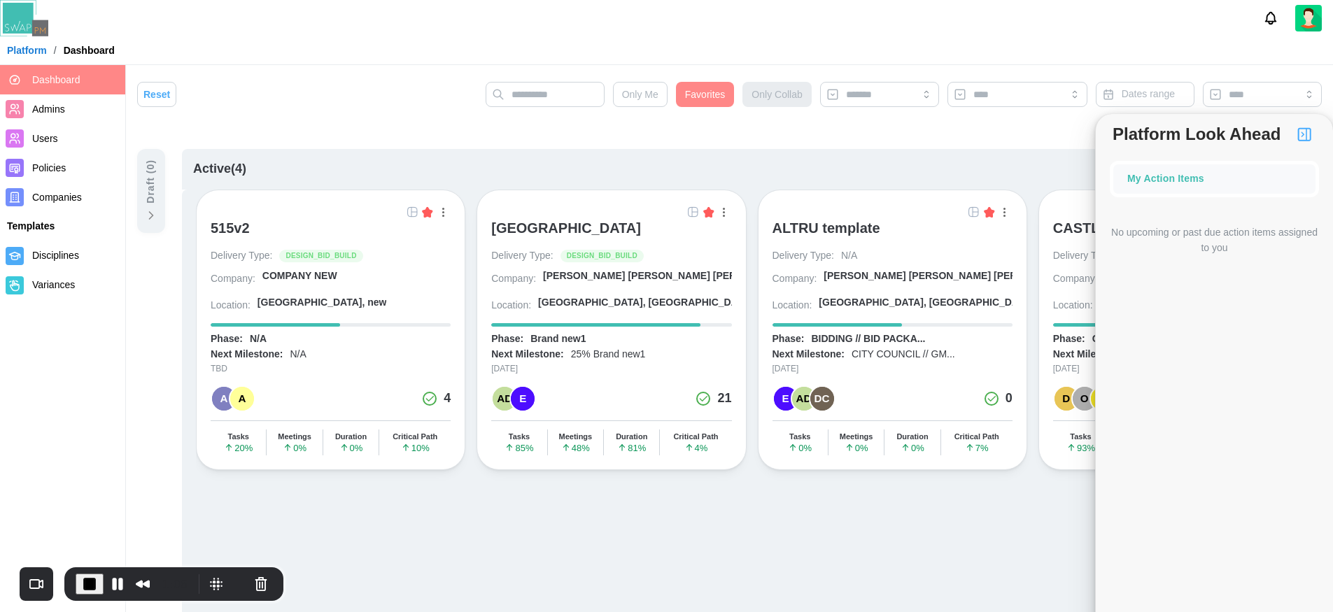
click at [1304, 134] on img "button" at bounding box center [1304, 134] width 17 height 17
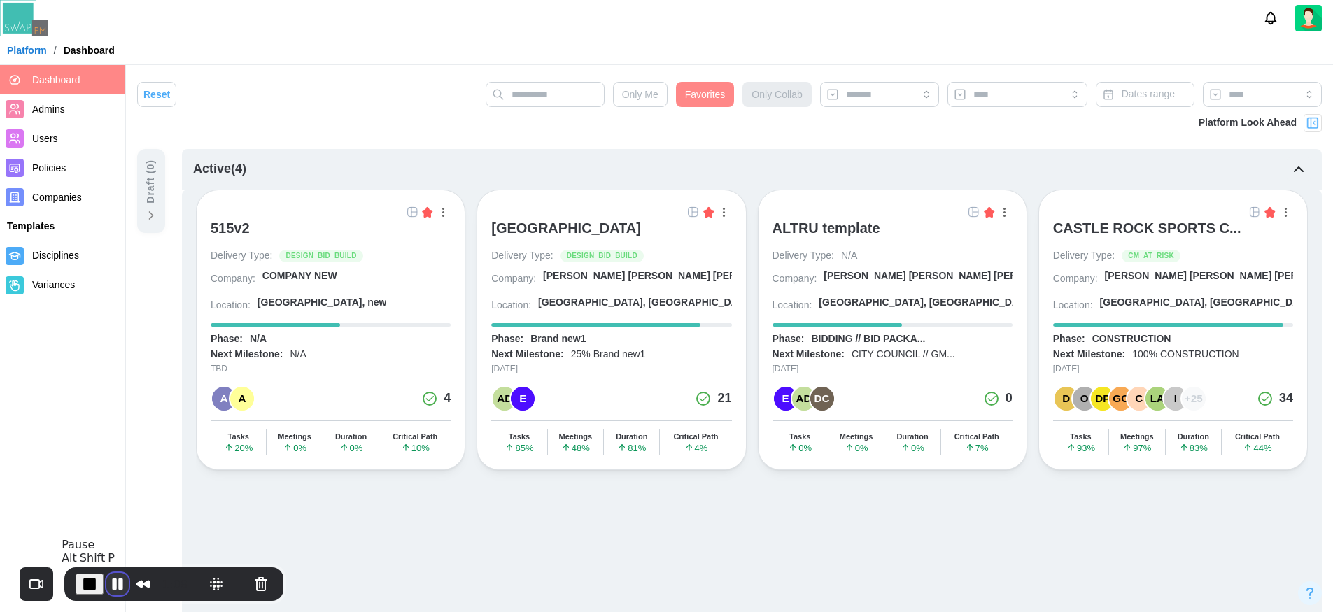
click at [112, 586] on button "Pause Recording" at bounding box center [117, 584] width 22 height 22
click at [707, 92] on span "Favorites" at bounding box center [705, 95] width 41 height 24
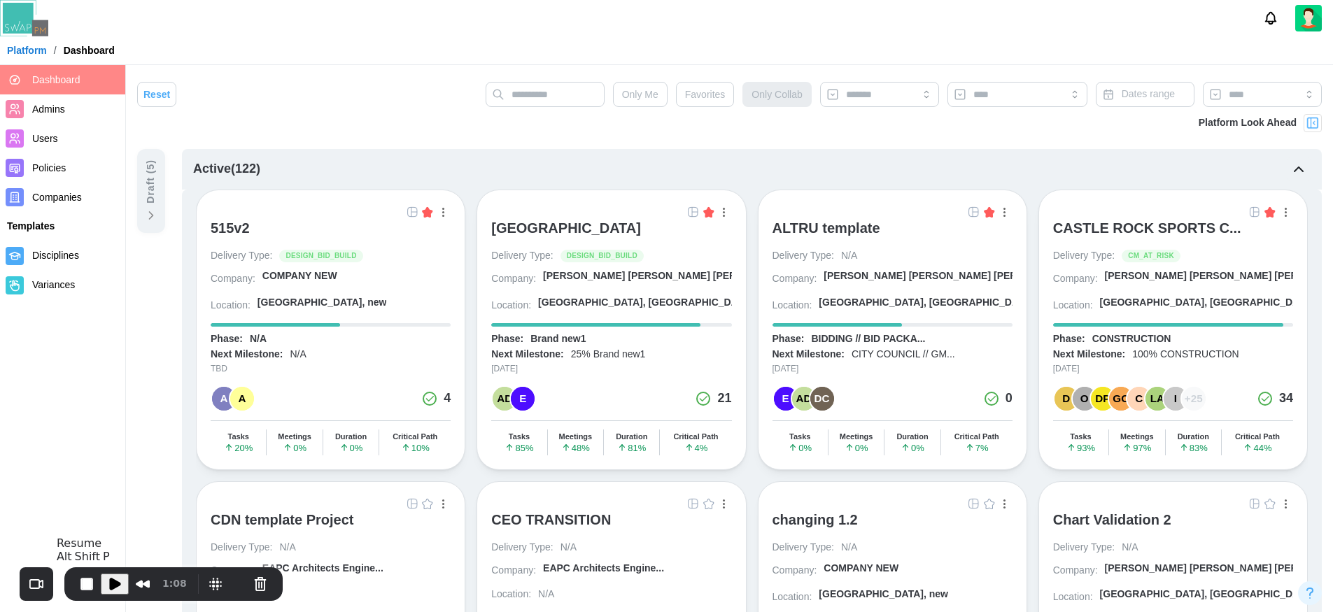
click at [113, 581] on span "Play Recording" at bounding box center [114, 584] width 17 height 17
click at [146, 194] on div "Draft ( 5 )" at bounding box center [150, 182] width 15 height 44
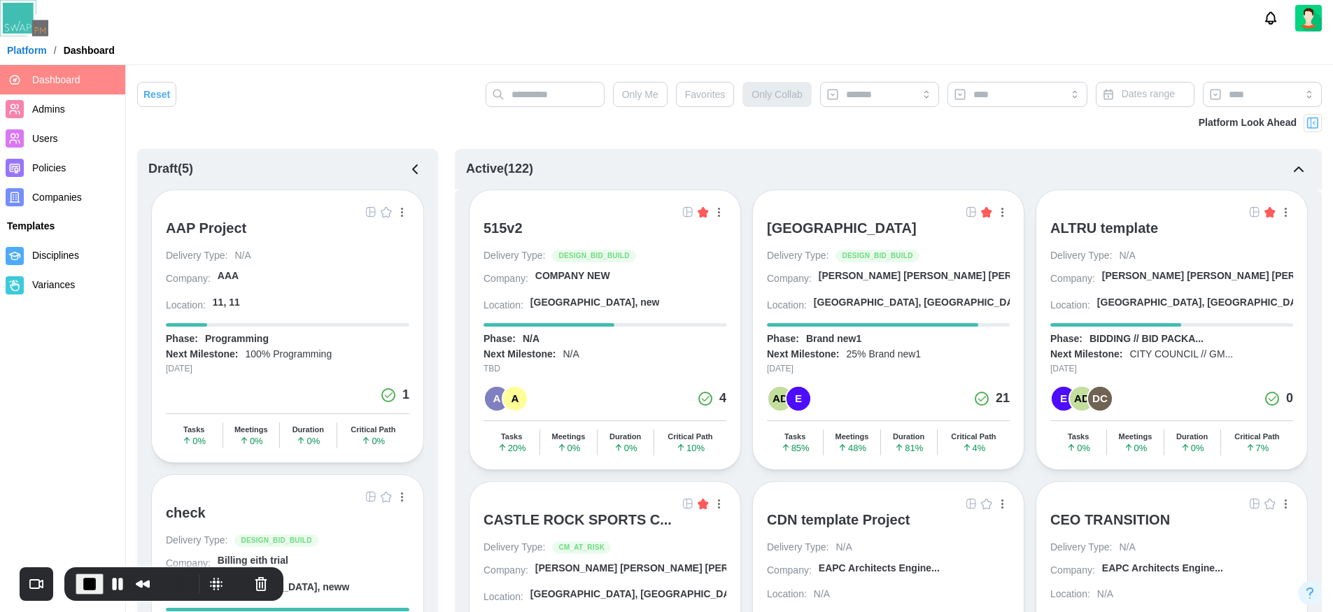
click at [571, 166] on div "Active ( 122 )" at bounding box center [888, 169] width 867 height 41
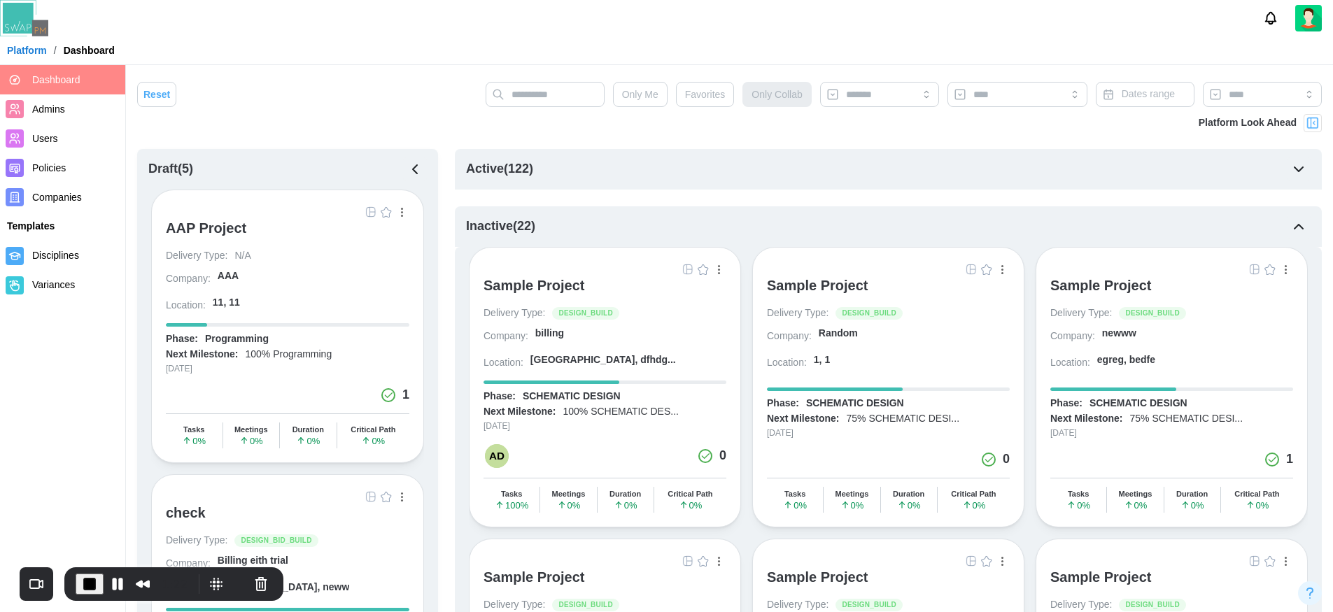
click at [600, 229] on div "Inactive ( 22 )" at bounding box center [888, 226] width 867 height 41
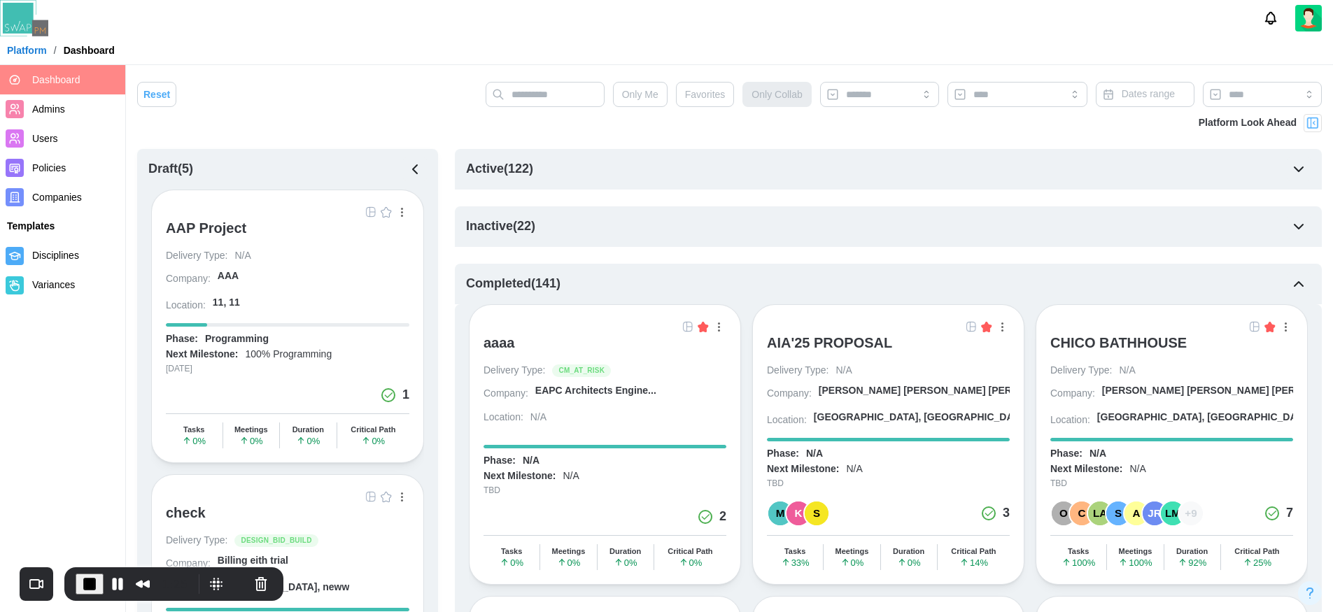
click at [598, 286] on div "Completed ( 141 )" at bounding box center [888, 284] width 867 height 41
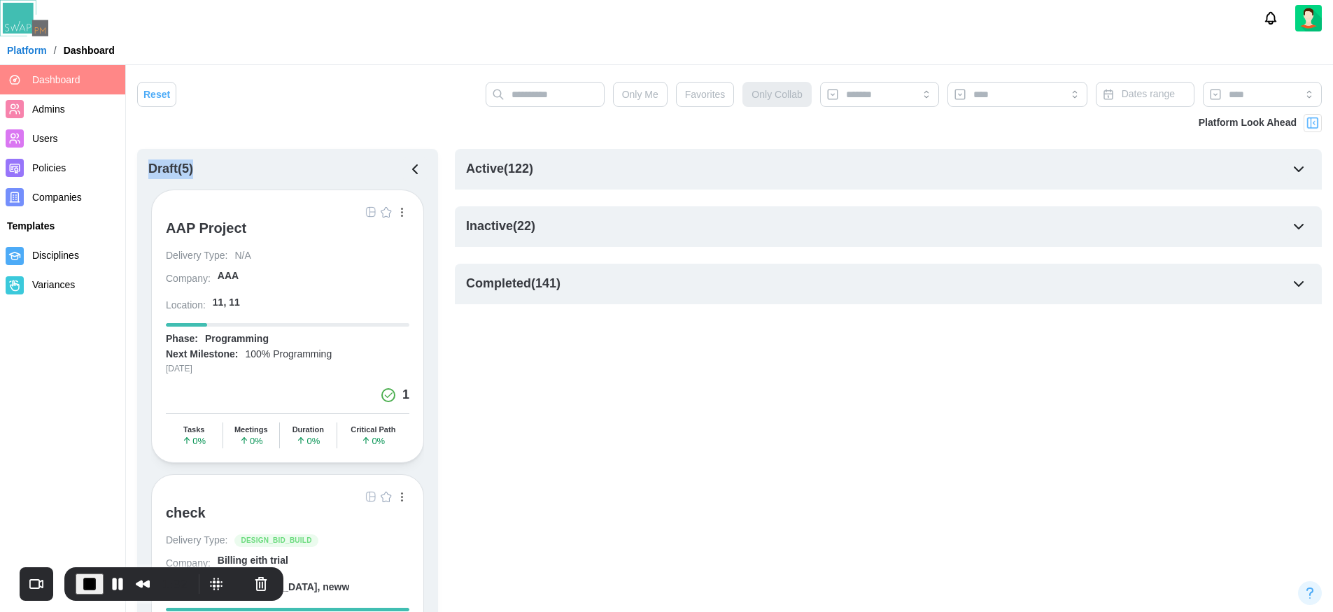
drag, startPoint x: 208, startPoint y: 168, endPoint x: 141, endPoint y: 174, distance: 66.8
click at [141, 174] on div "Draft ( 5 )" at bounding box center [287, 169] width 301 height 41
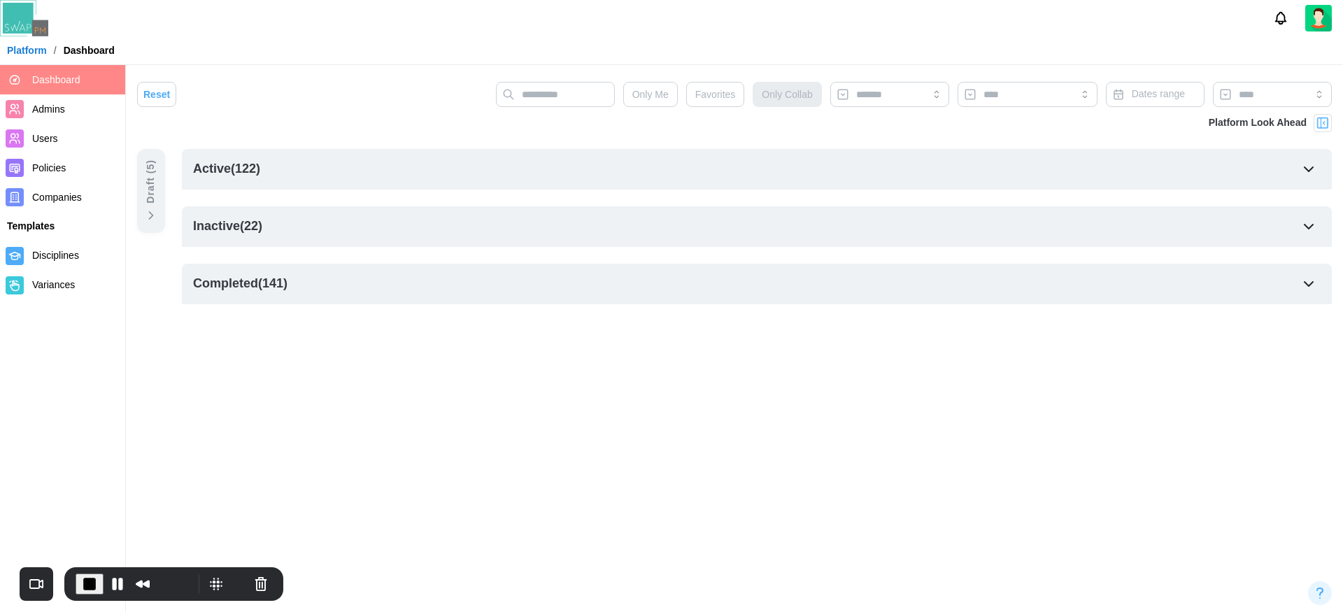
click at [141, 190] on div "Draft ( 5 )" at bounding box center [151, 191] width 28 height 84
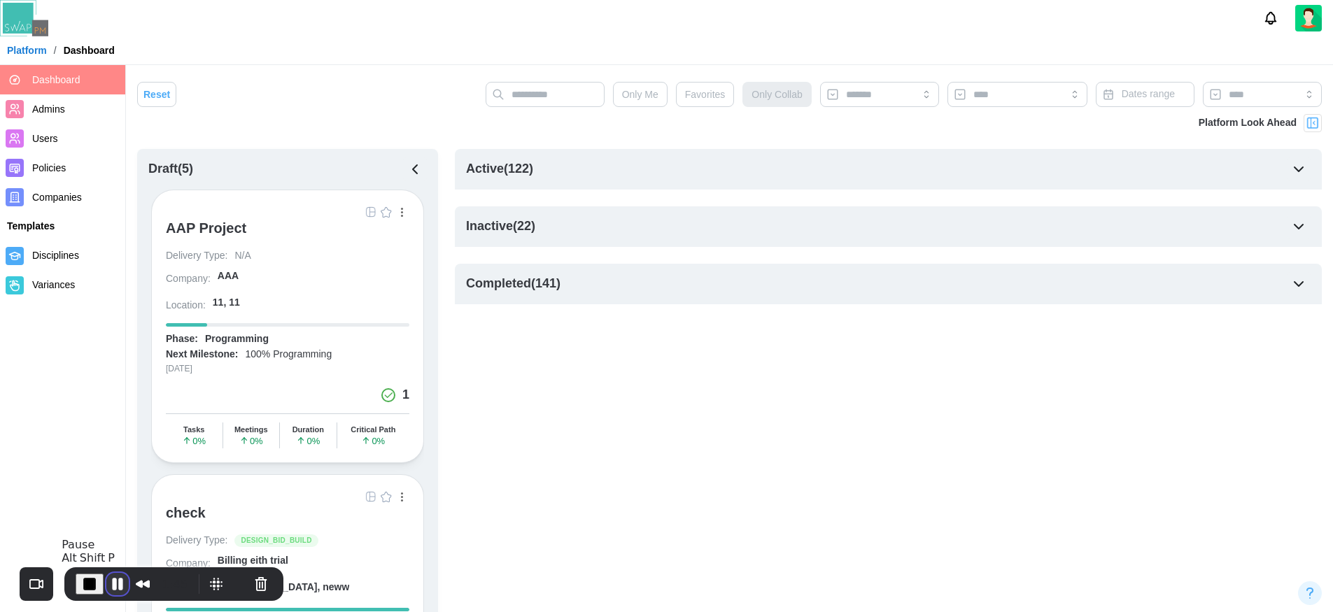
click at [115, 584] on button "Pause Recording" at bounding box center [117, 584] width 22 height 22
click at [85, 584] on button "End Recording" at bounding box center [87, 584] width 22 height 22
